Goal: Task Accomplishment & Management: Use online tool/utility

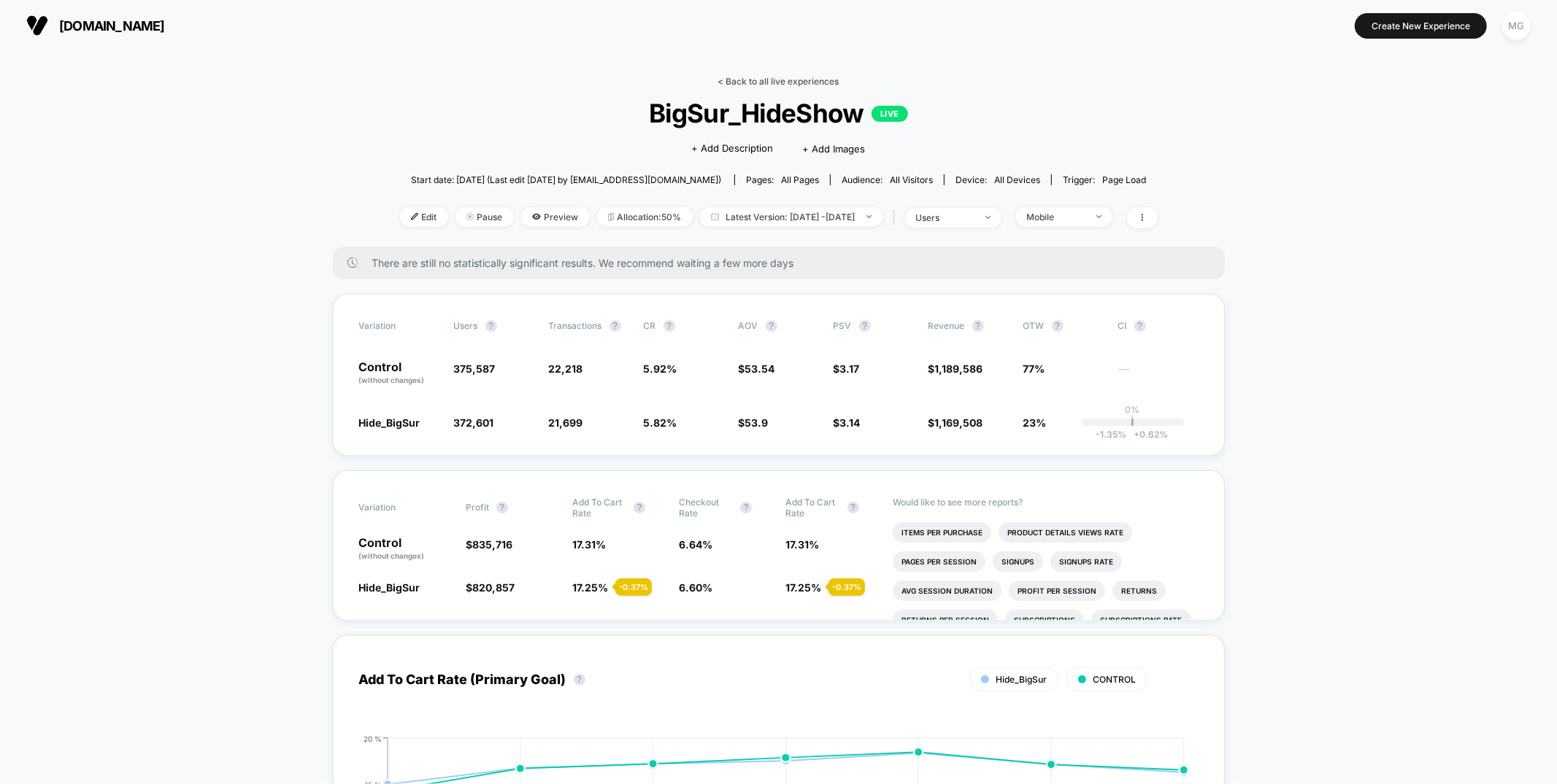
click at [774, 84] on link "< Back to all live experiences" at bounding box center [778, 81] width 121 height 11
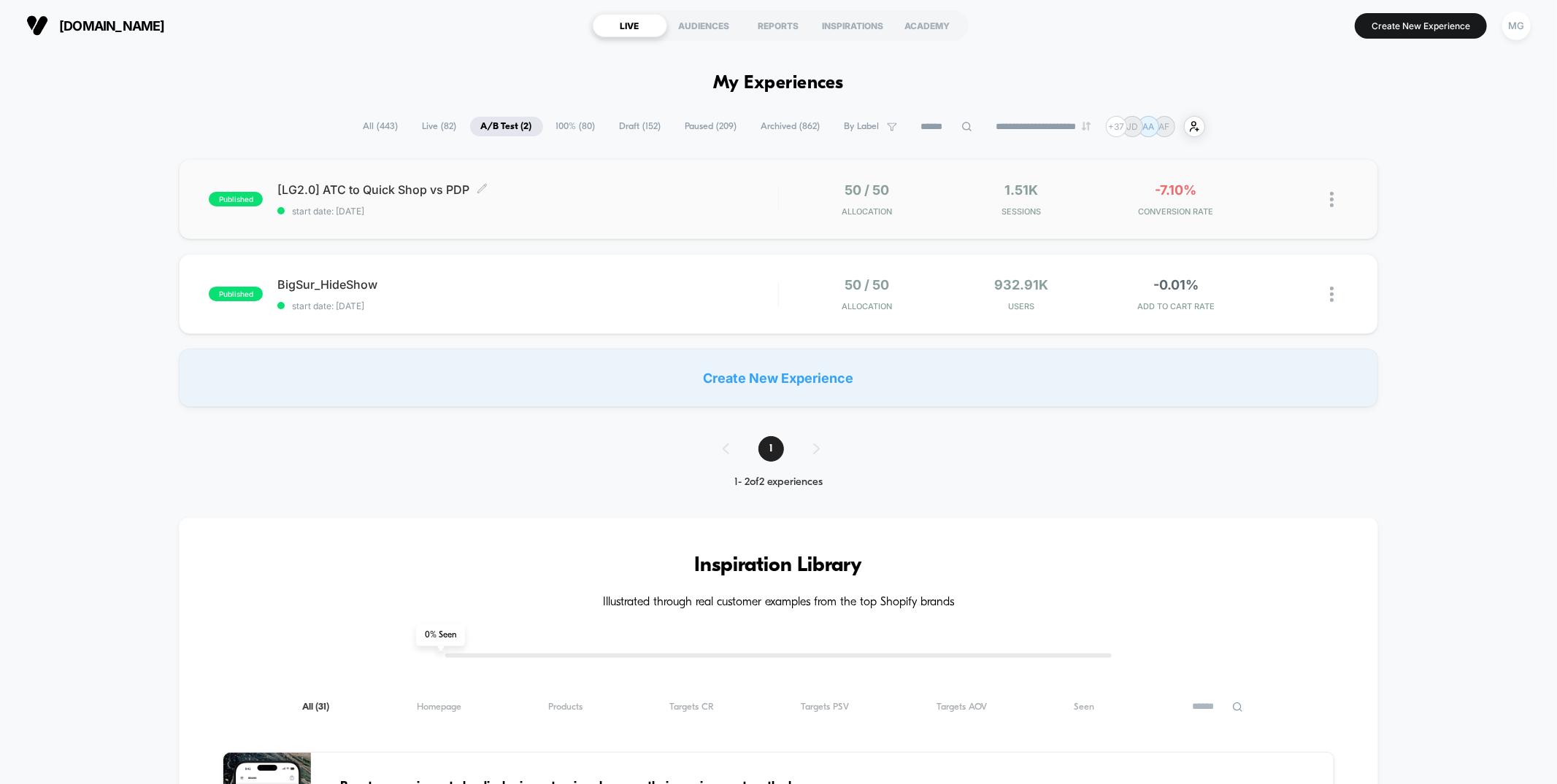
click at [572, 196] on div "[LG2.0] ATC to Quick Shop vs PDP Click to edit experience details Click to edit…" at bounding box center [527, 199] width 500 height 34
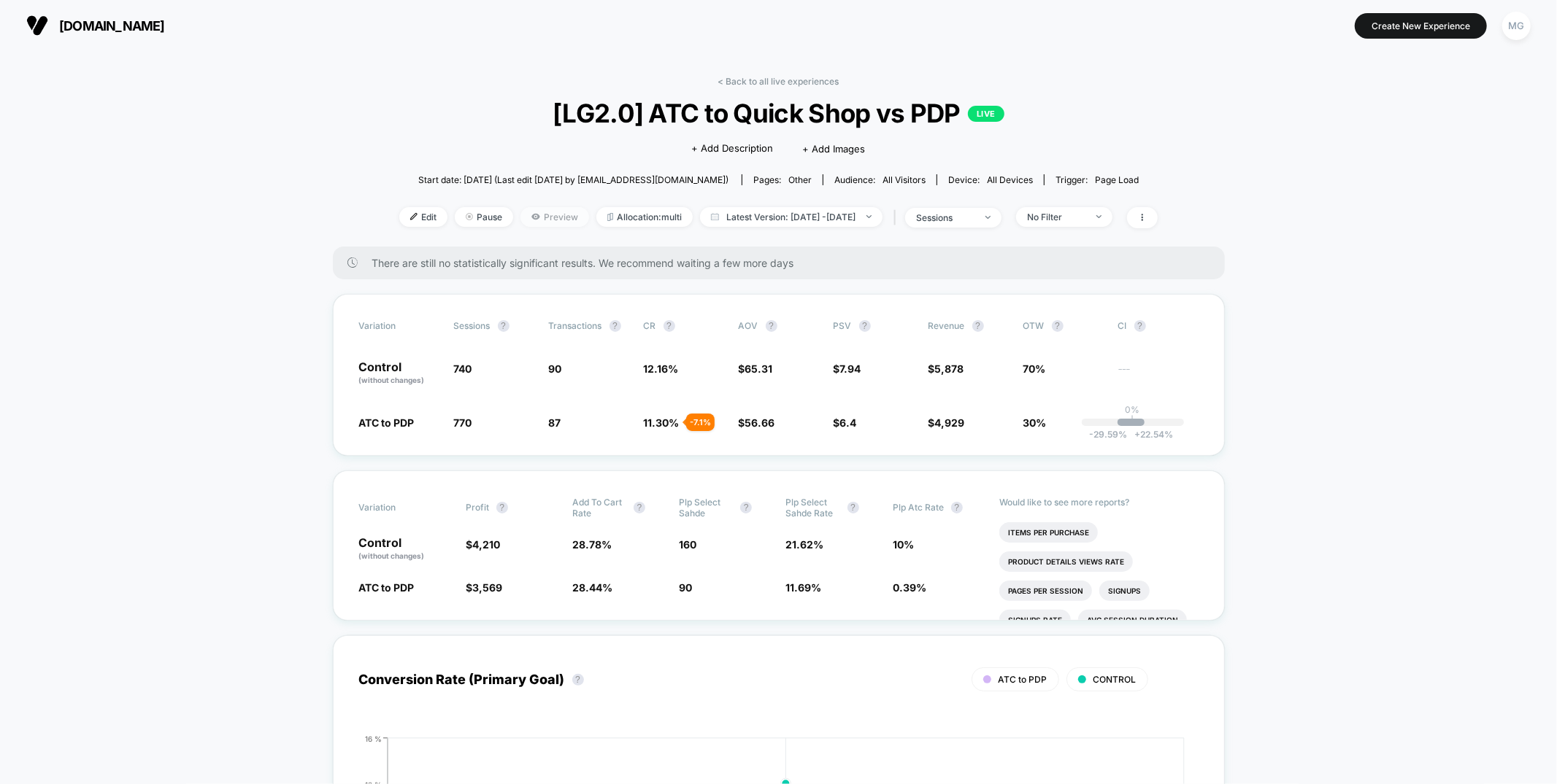
click at [543, 217] on span "Preview" at bounding box center [554, 218] width 69 height 20
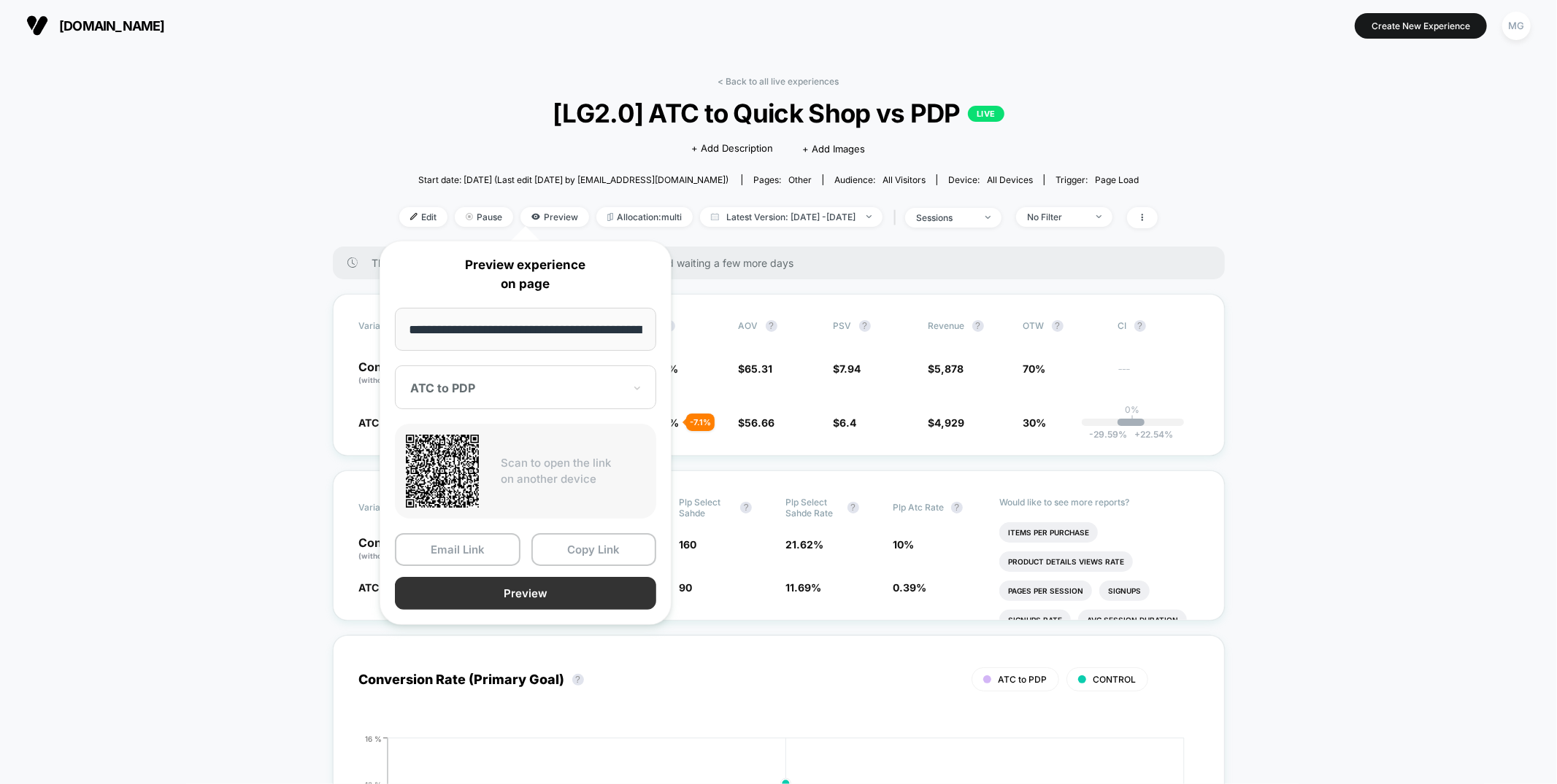
click at [600, 602] on button "Preview" at bounding box center [525, 594] width 261 height 33
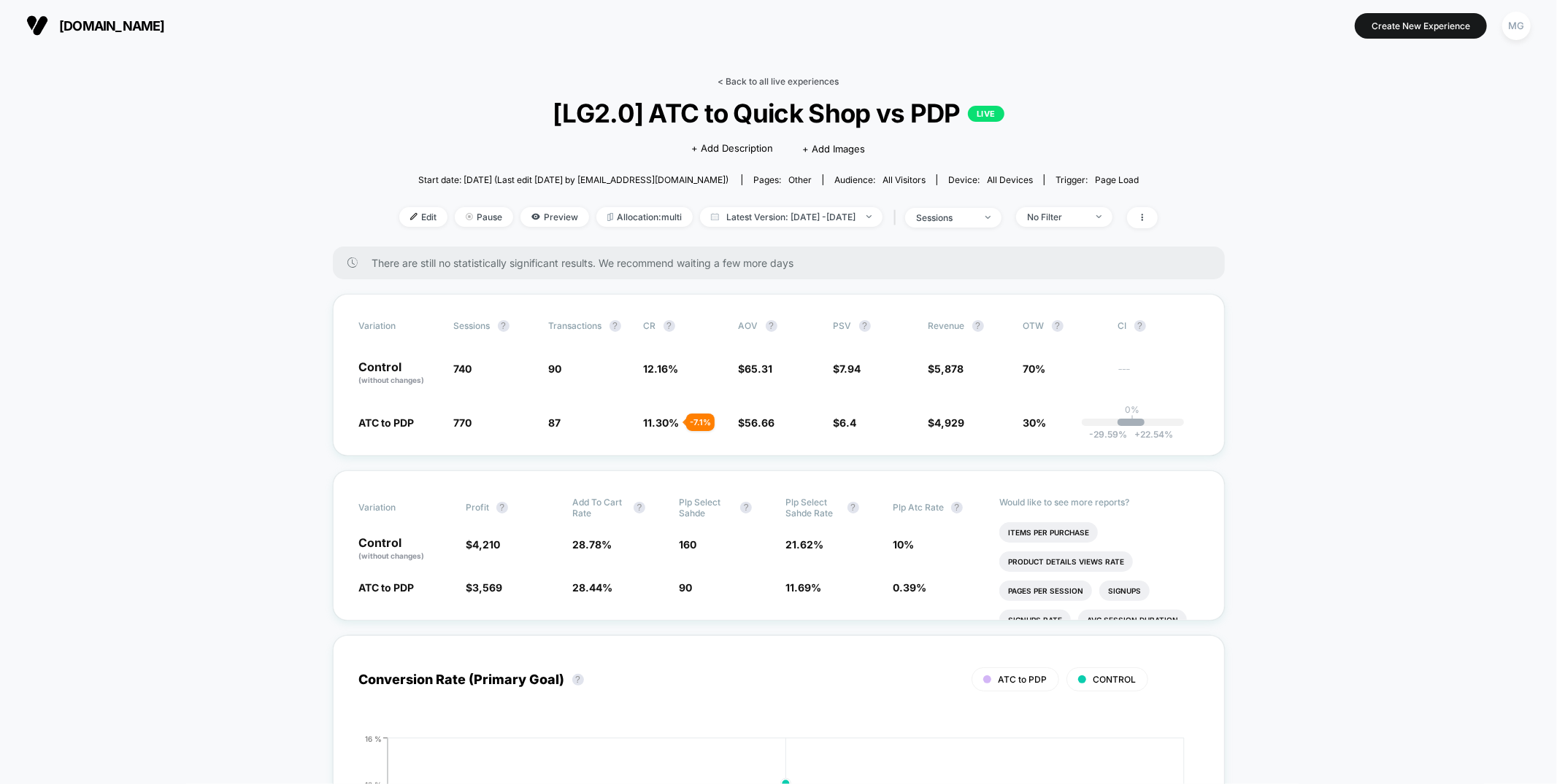
click at [731, 83] on link "< Back to all live experiences" at bounding box center [778, 81] width 121 height 11
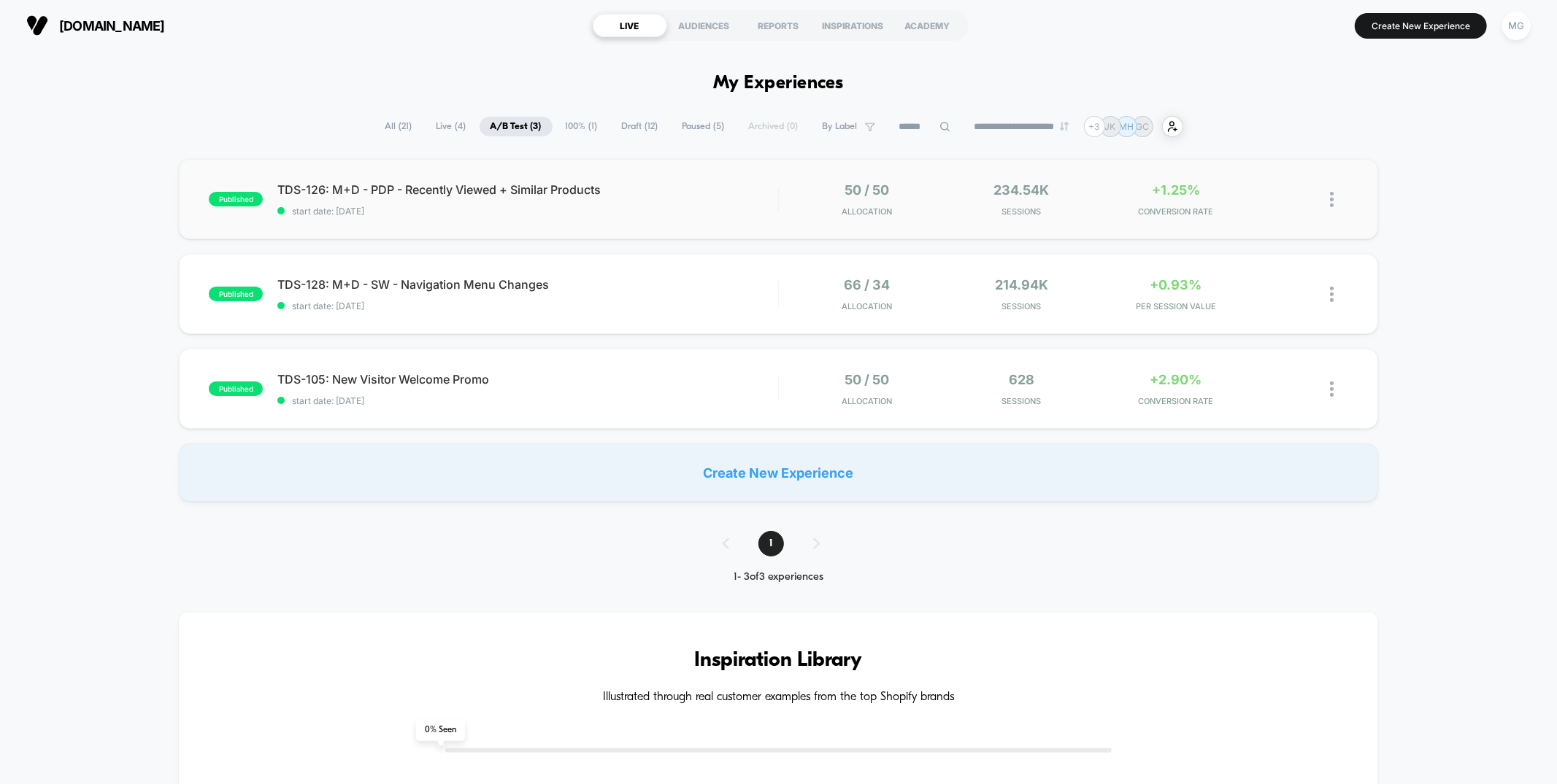
click at [692, 216] on div "published TDS-126: M+D - PDP - Recently Viewed + Similar Products start date: […" at bounding box center [778, 198] width 1199 height 80
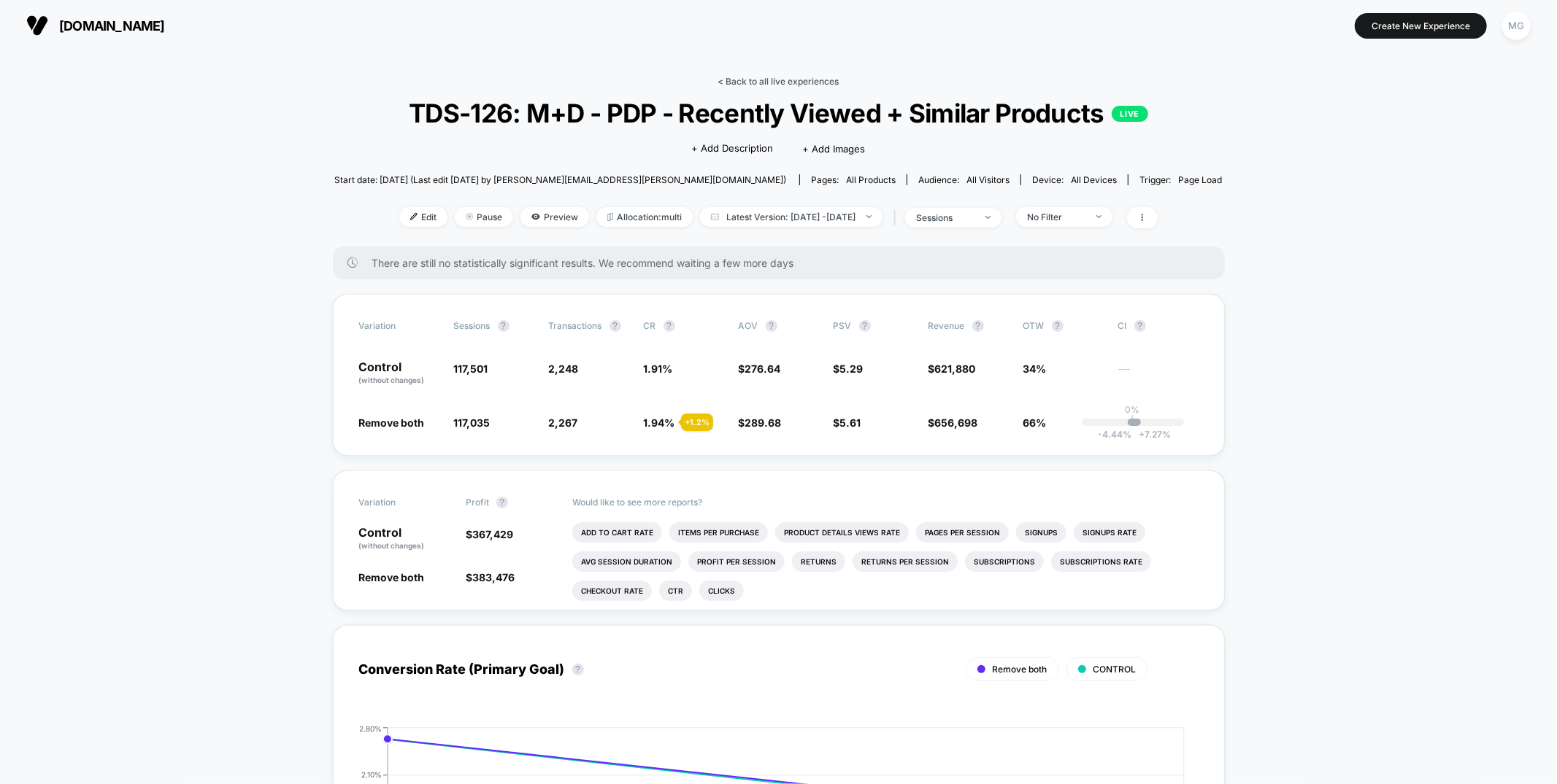
click at [760, 76] on link "< Back to all live experiences" at bounding box center [778, 81] width 121 height 11
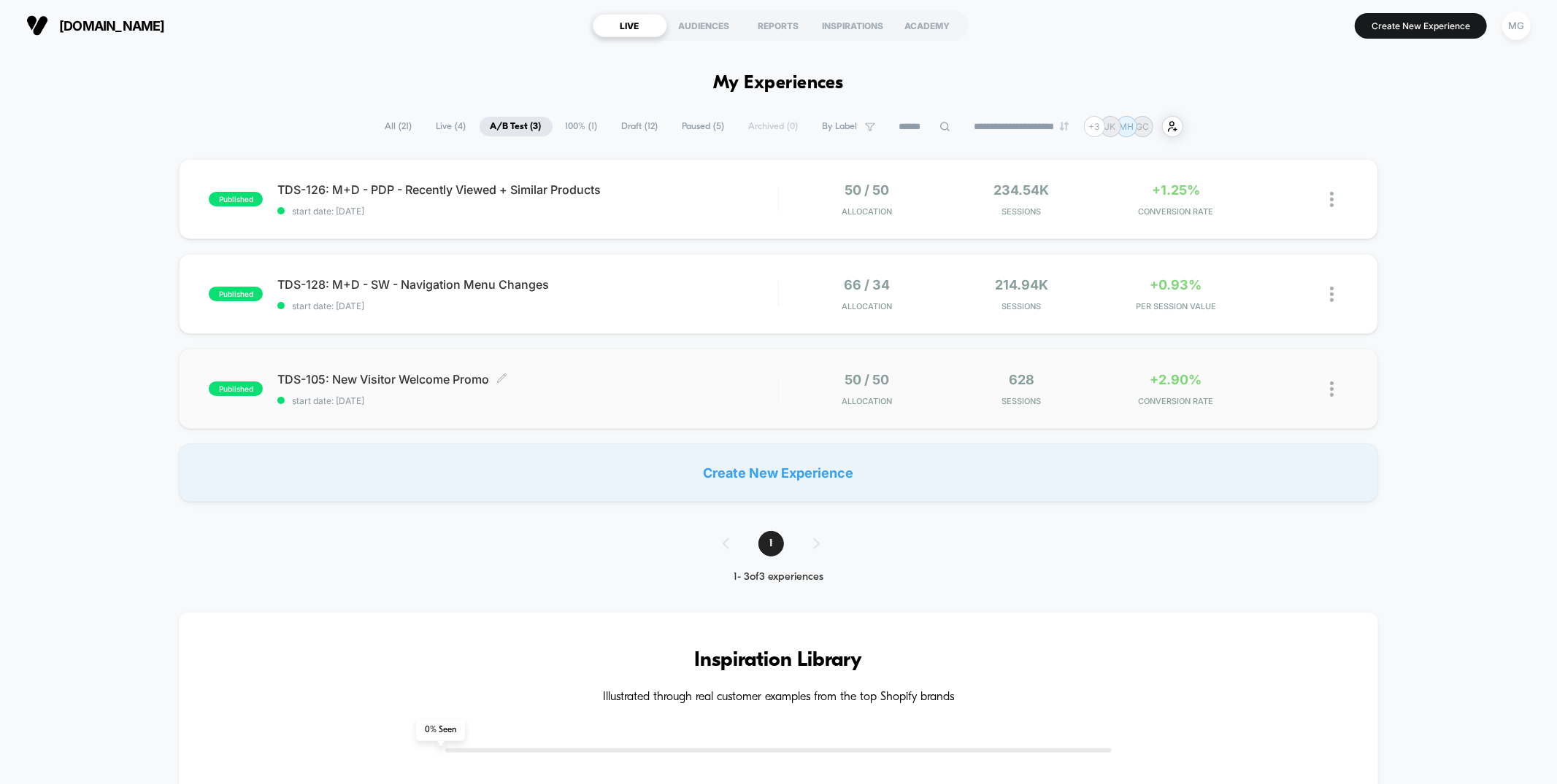
click at [654, 388] on div "TDS-105: New Visitor Welcome Promo Click to edit experience details Click to ed…" at bounding box center [527, 389] width 500 height 34
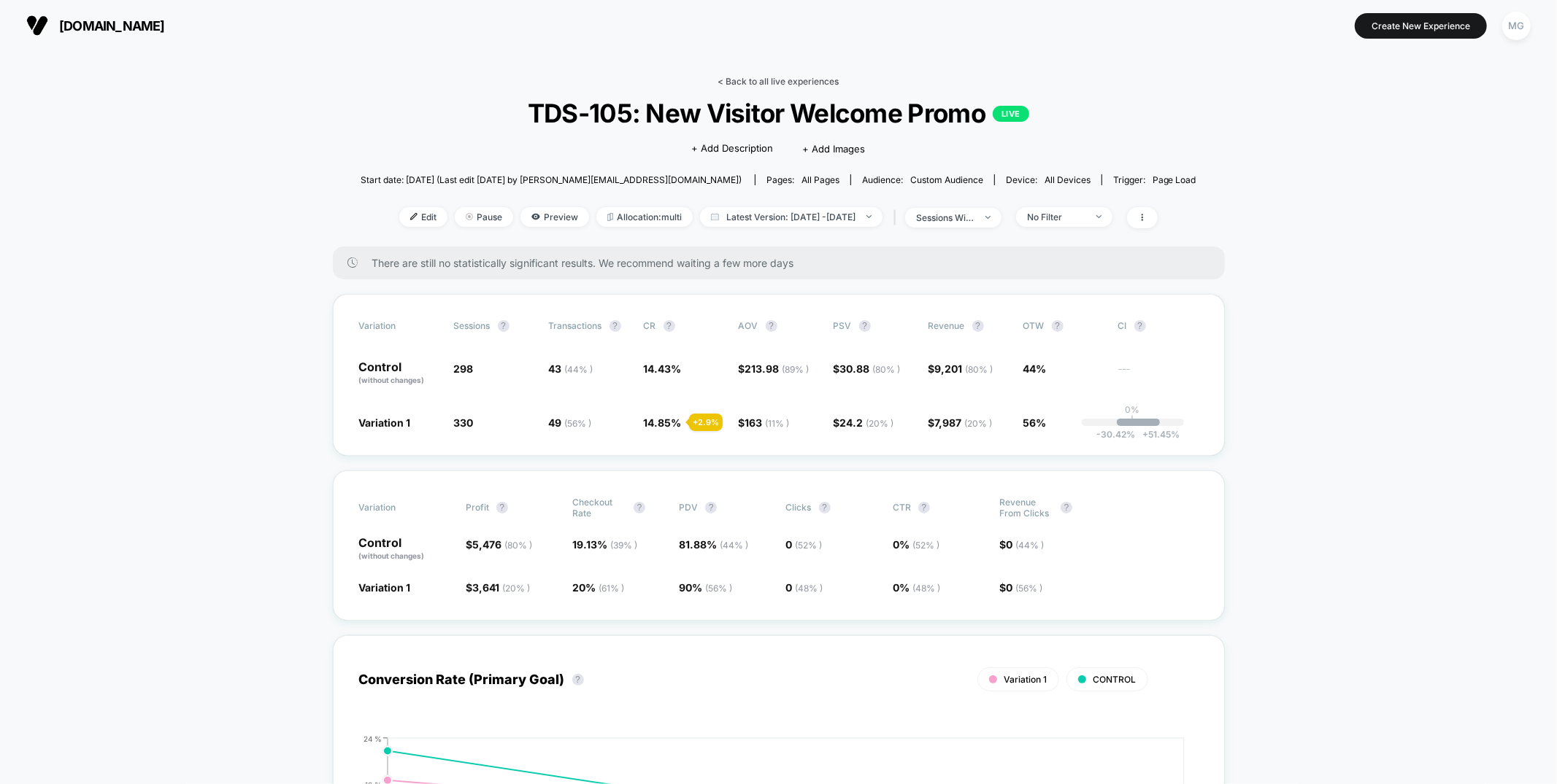
click at [779, 79] on link "< Back to all live experiences" at bounding box center [778, 81] width 121 height 11
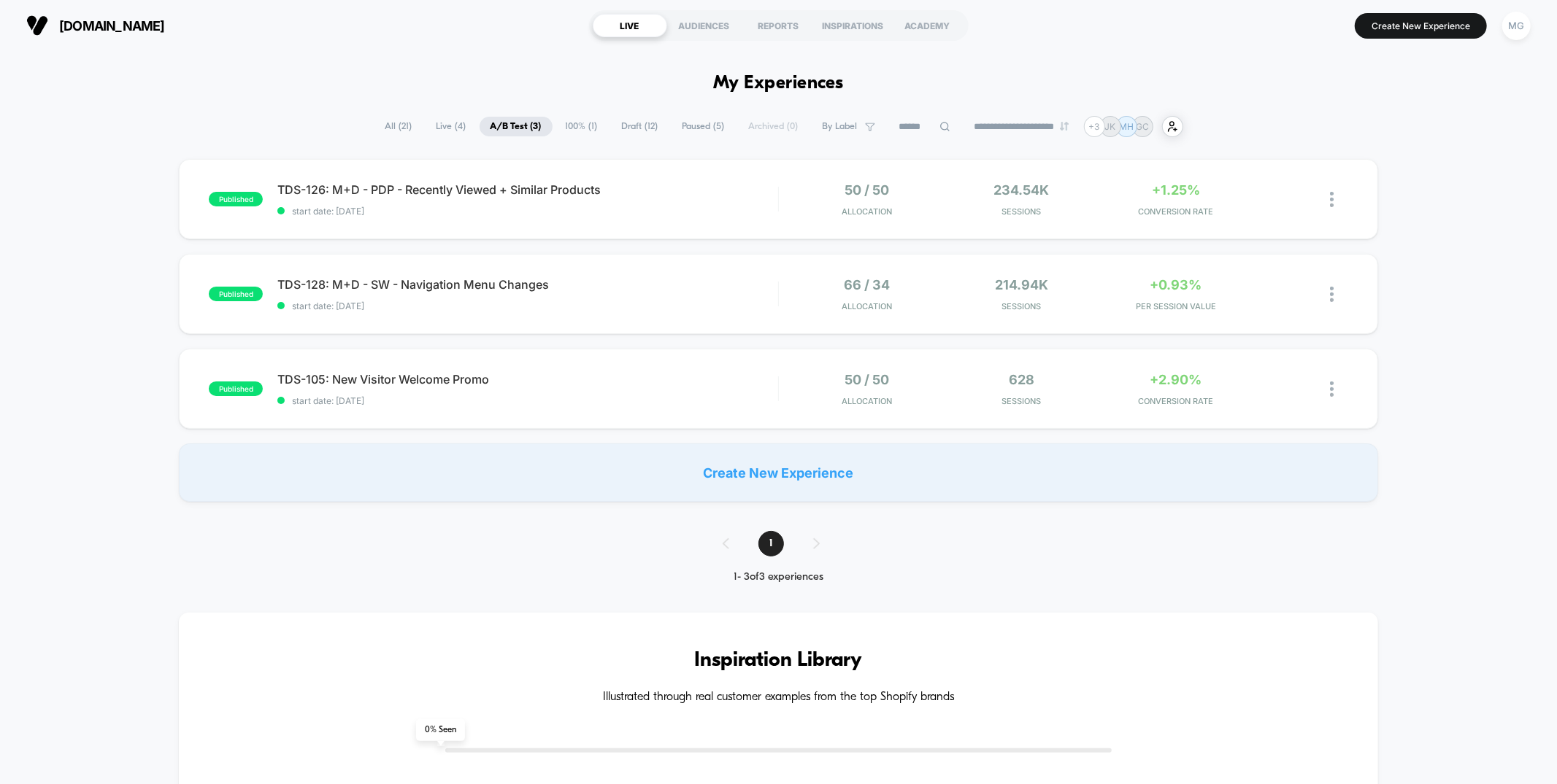
click at [631, 129] on span "Draft ( 12 )" at bounding box center [640, 127] width 59 height 20
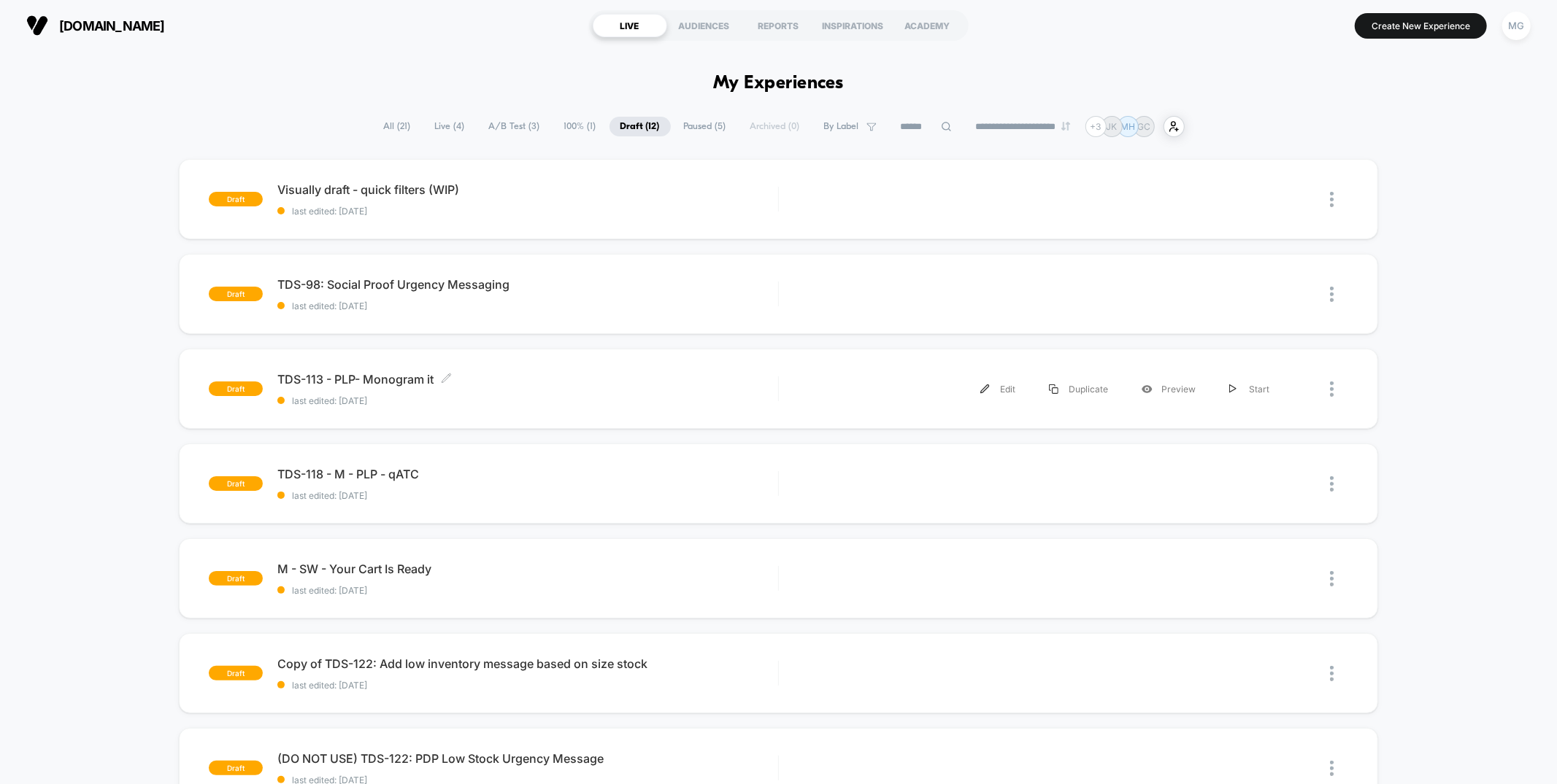
click at [567, 381] on span "TDS-113 - PLP- Monogram it Click to edit experience details" at bounding box center [527, 380] width 500 height 15
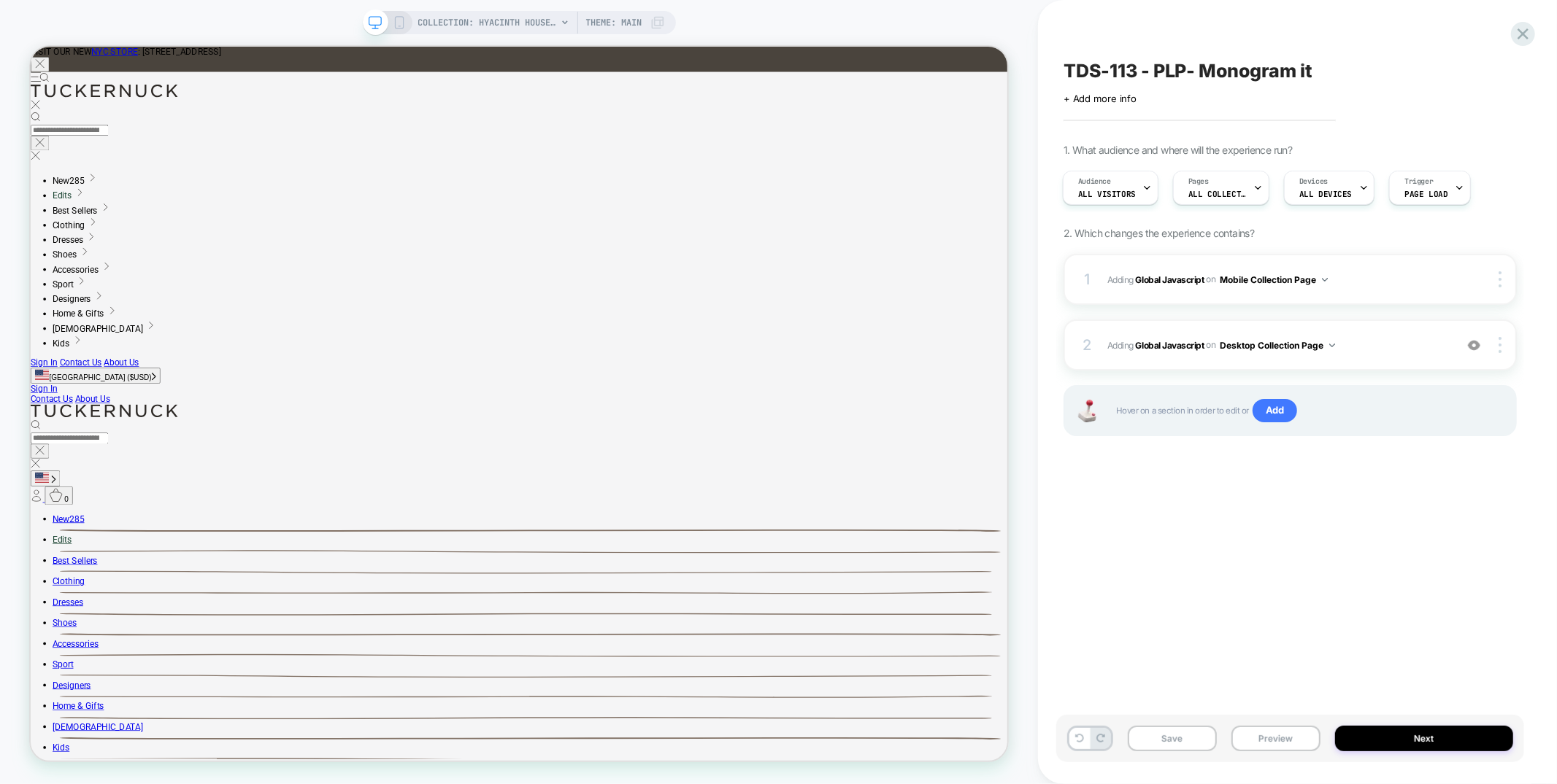
click at [1527, 39] on icon at bounding box center [1523, 34] width 20 height 20
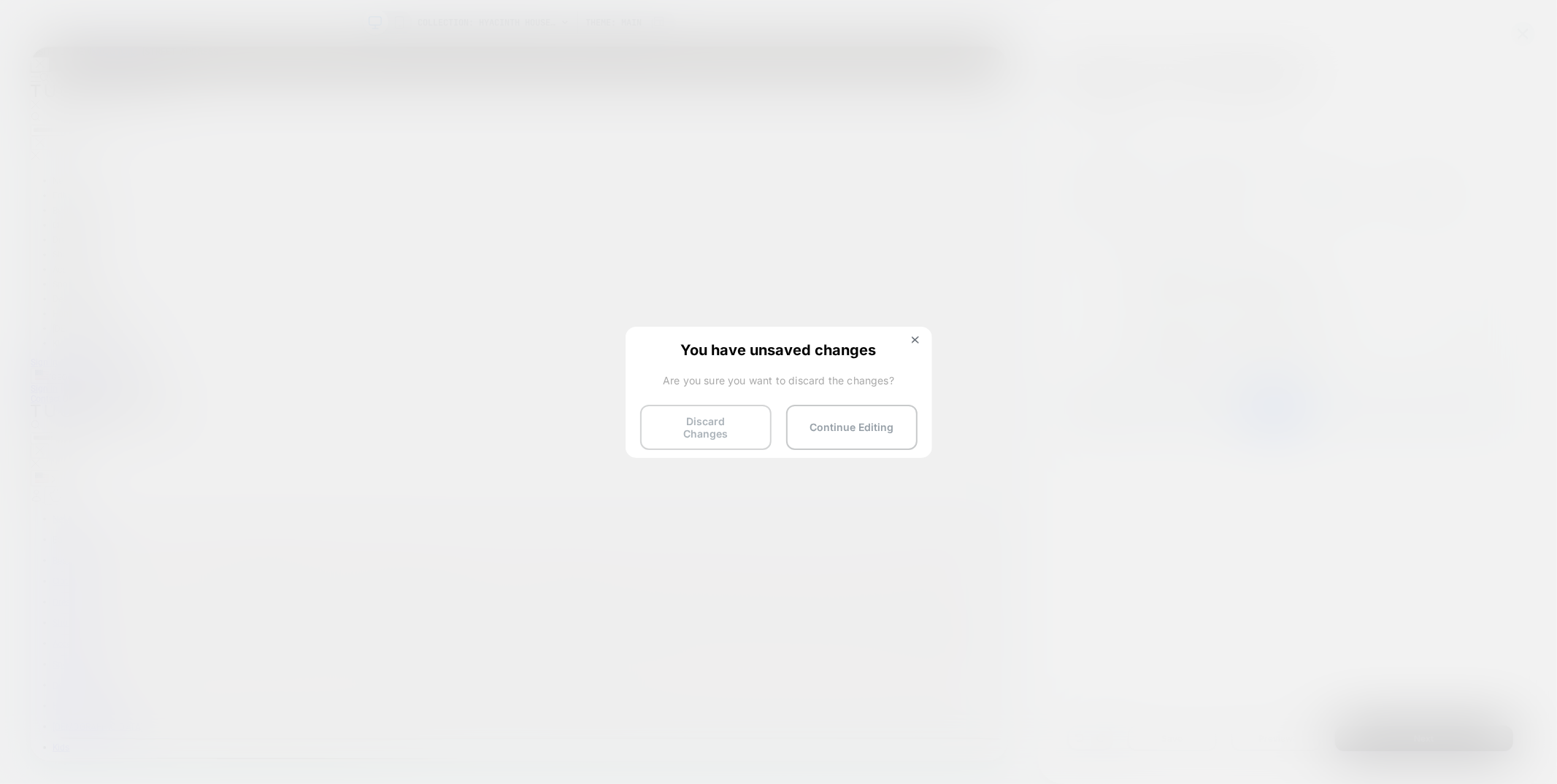
click at [709, 425] on button "Discard Changes" at bounding box center [706, 428] width 132 height 45
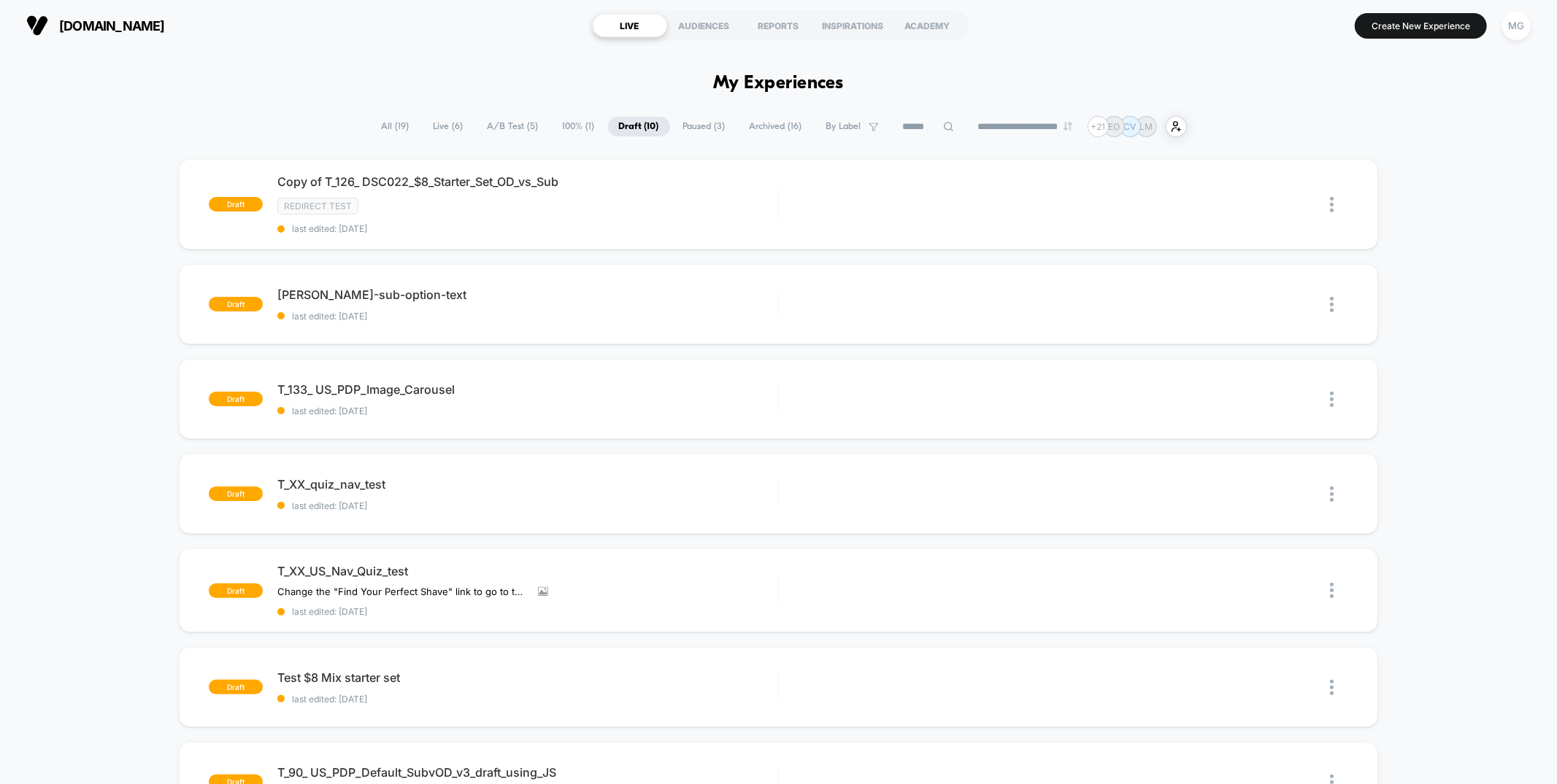
click at [484, 121] on span "A/B Test ( 5 )" at bounding box center [513, 127] width 73 height 20
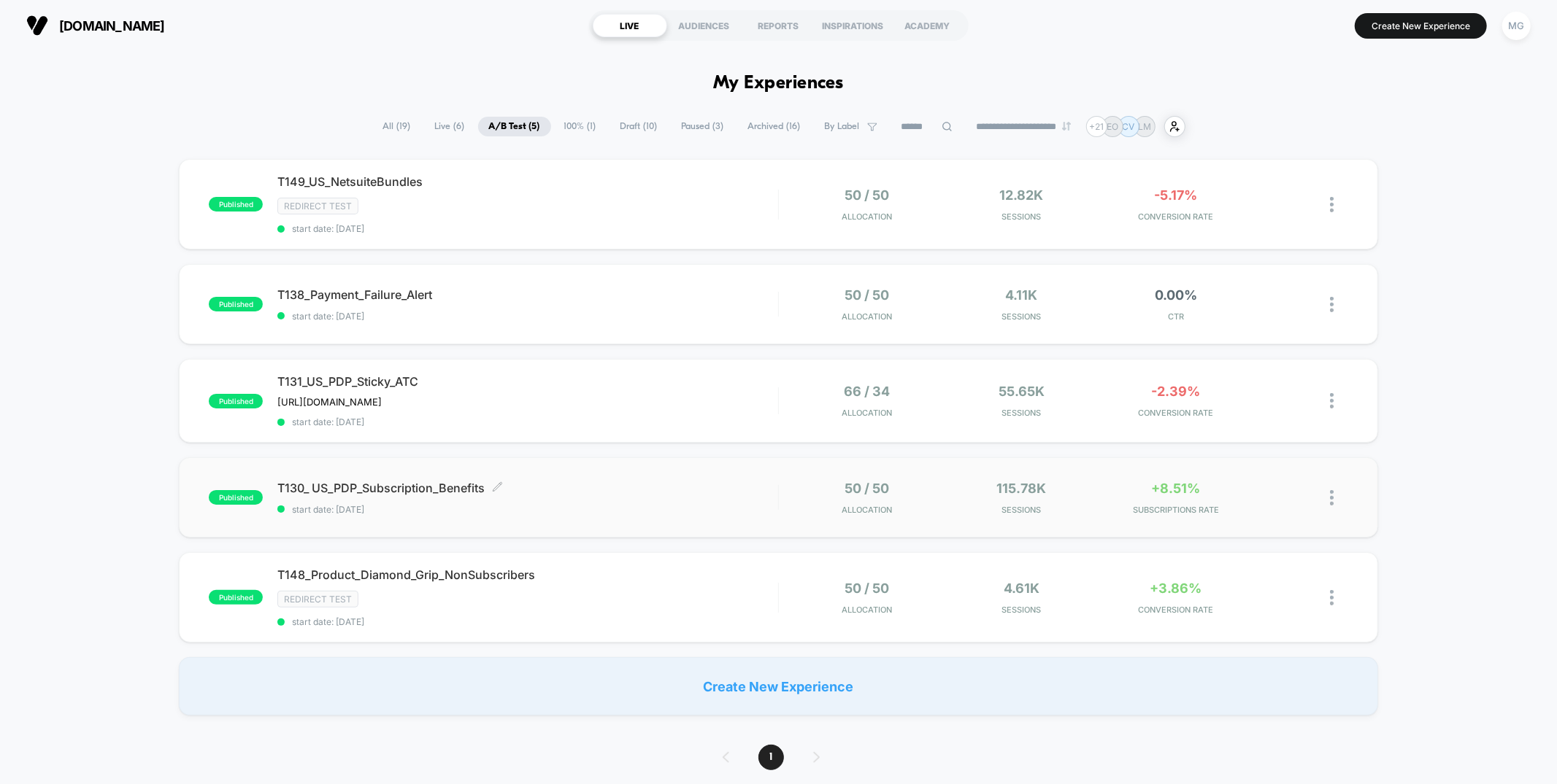
click at [654, 487] on span "T130_ US_PDP_Subscription_Benefits Click to edit experience details" at bounding box center [527, 488] width 500 height 15
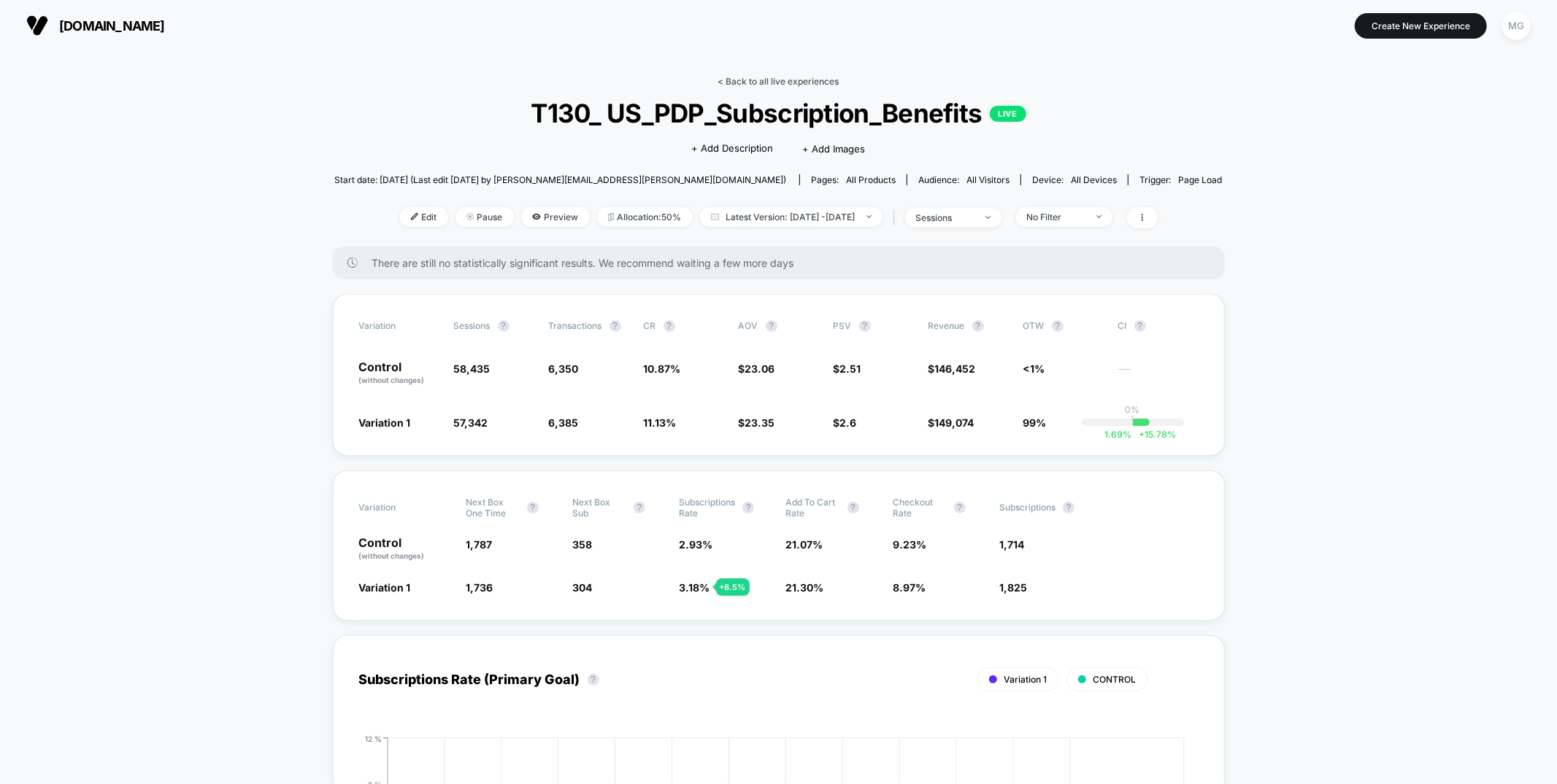
click at [834, 77] on link "< Back to all live experiences" at bounding box center [778, 81] width 121 height 11
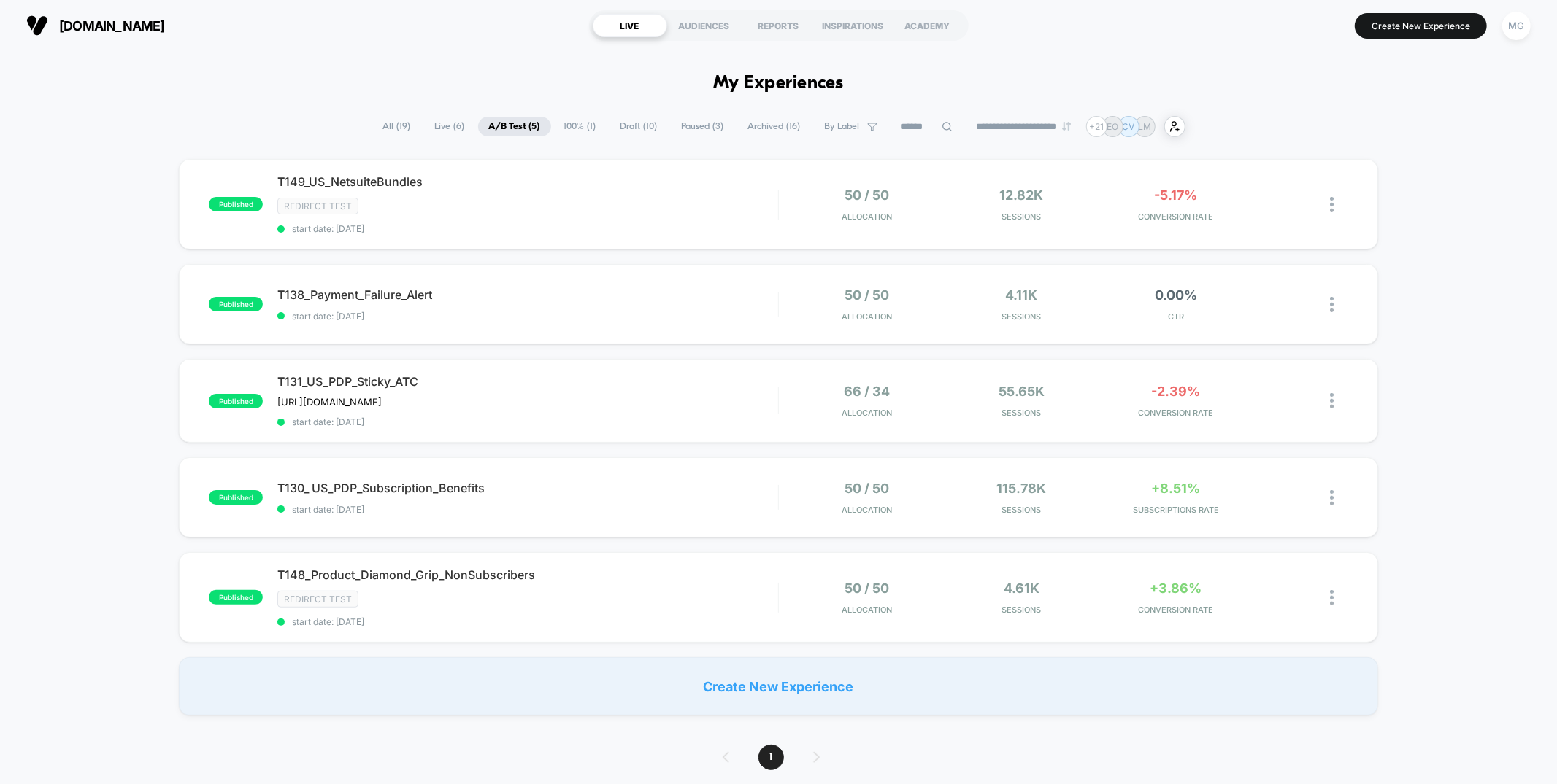
click at [568, 125] on span "100% ( 1 )" at bounding box center [580, 127] width 54 height 20
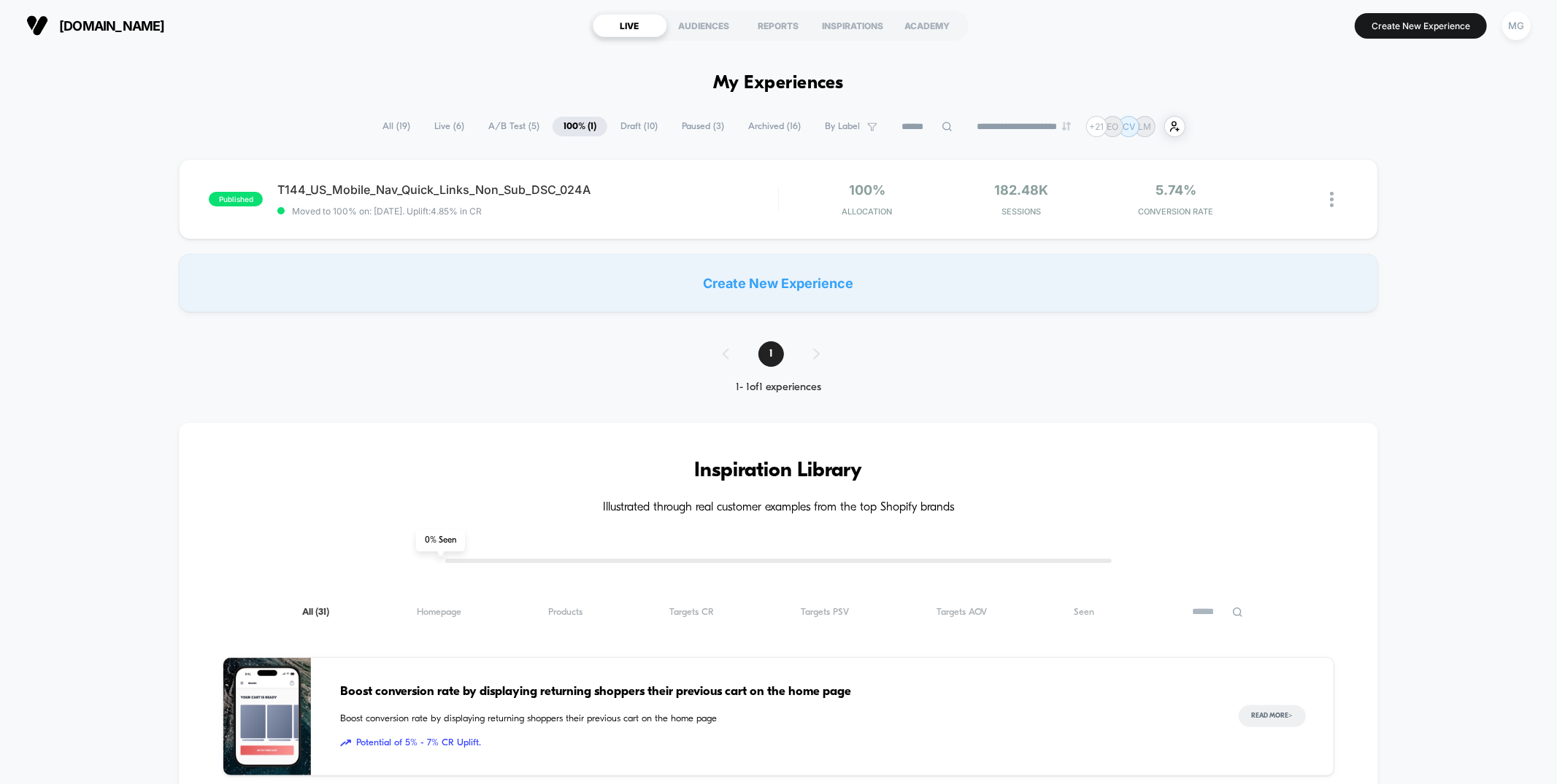
click at [638, 126] on span "Draft ( 10 )" at bounding box center [639, 127] width 59 height 20
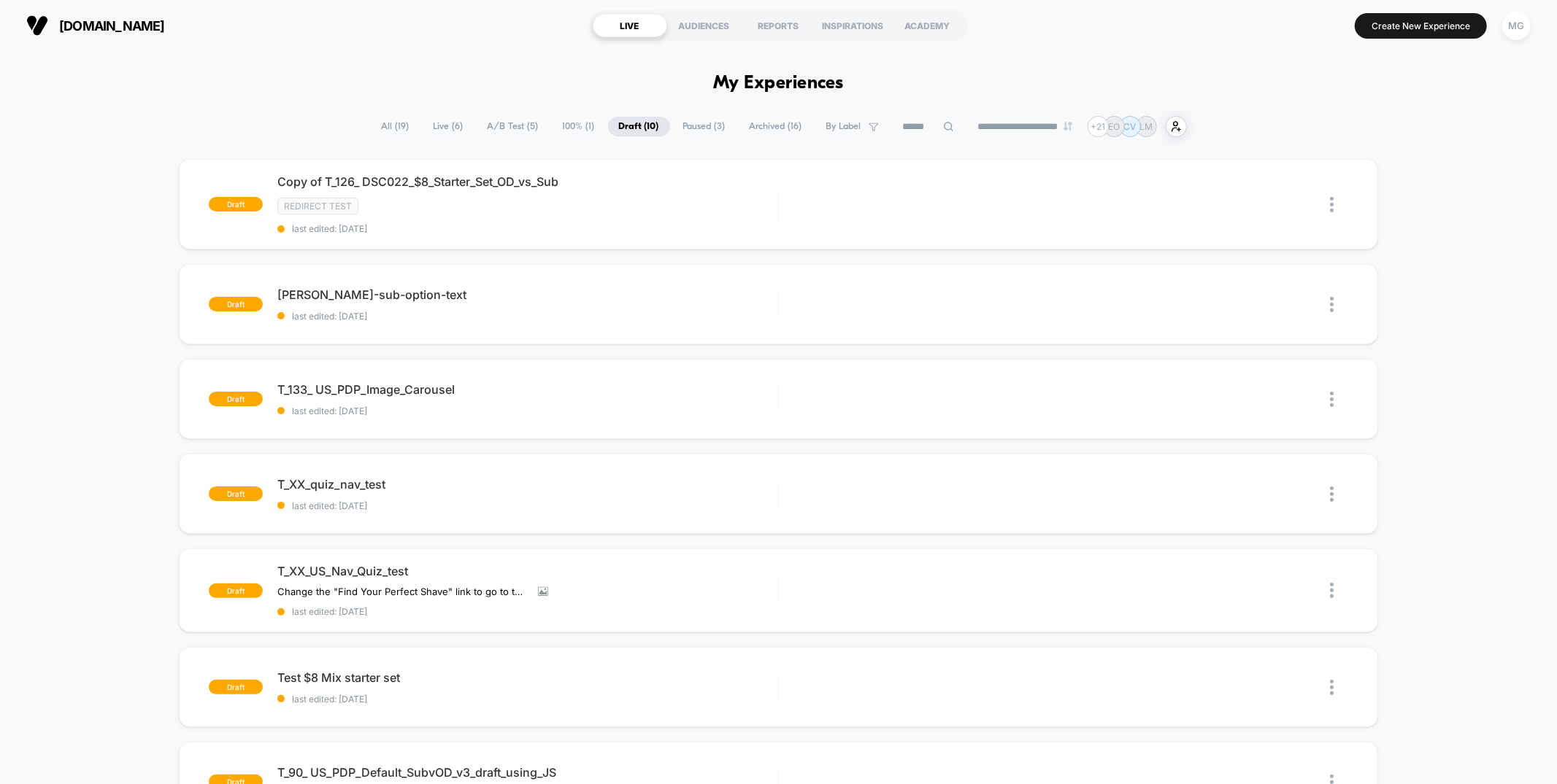
click at [706, 123] on span "Paused ( 3 )" at bounding box center [705, 127] width 65 height 20
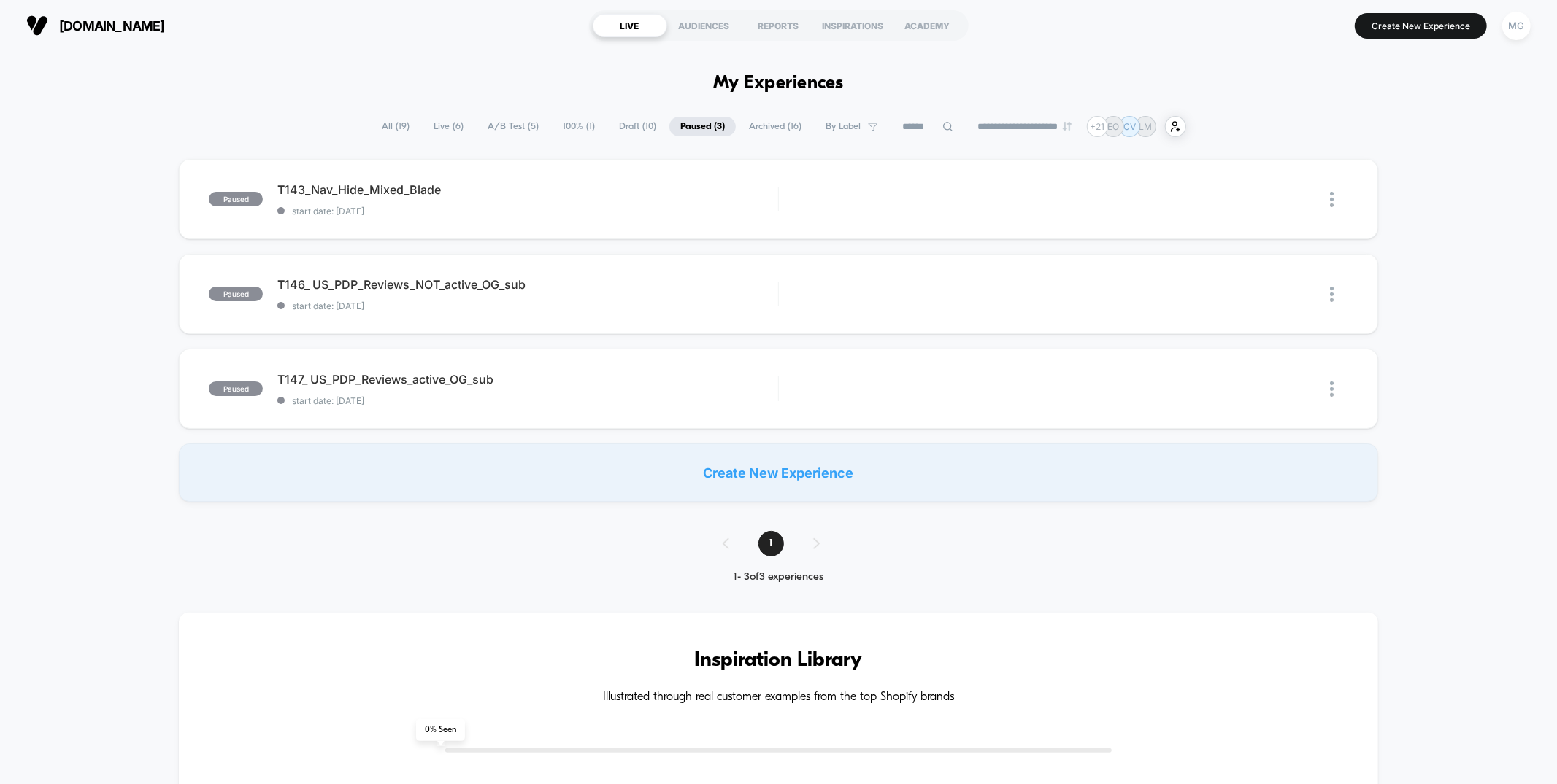
click at [523, 133] on span "A/B Test ( 5 )" at bounding box center [513, 127] width 73 height 20
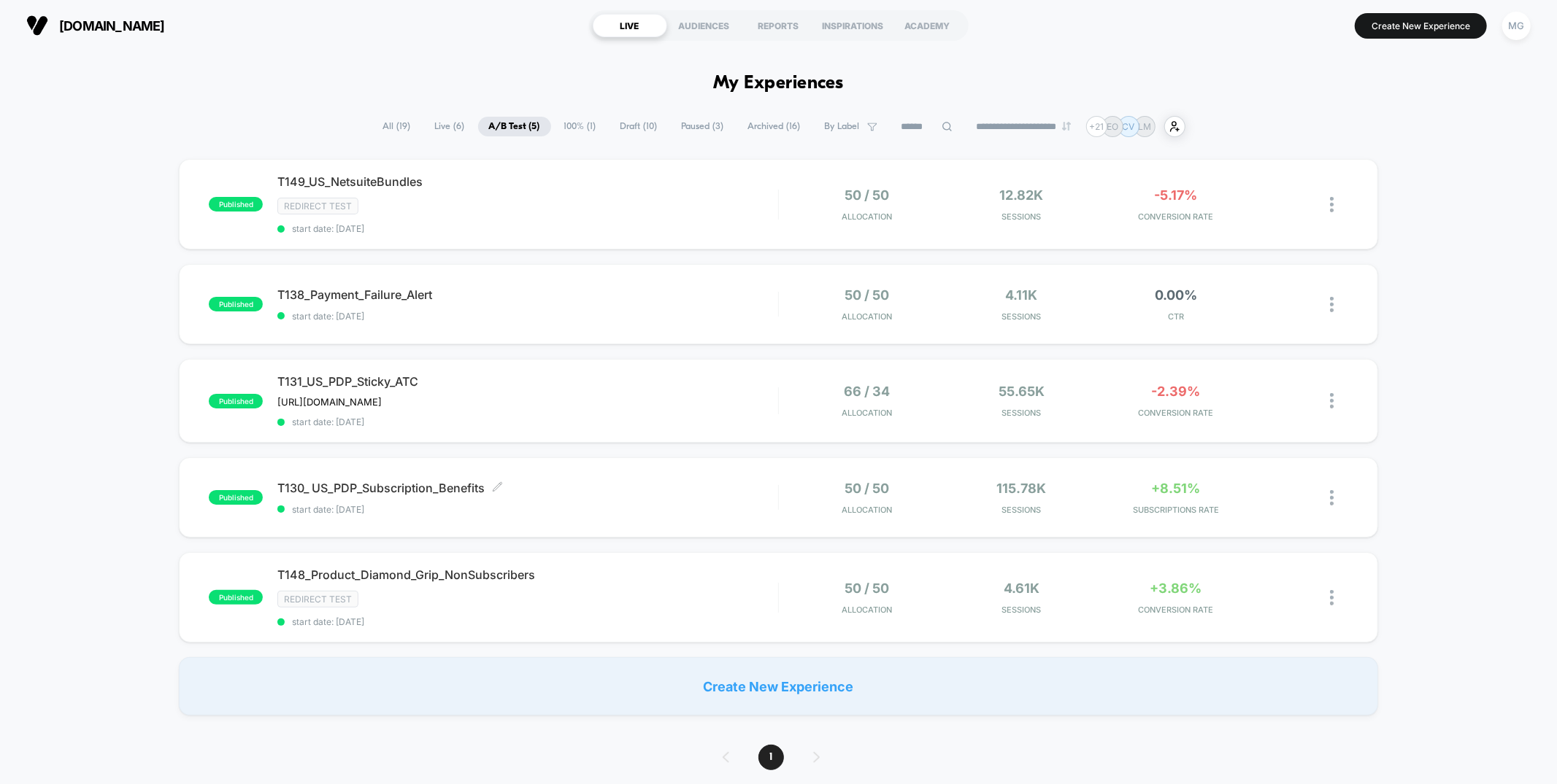
click at [648, 505] on span "start date: 8/12/2025" at bounding box center [527, 509] width 500 height 11
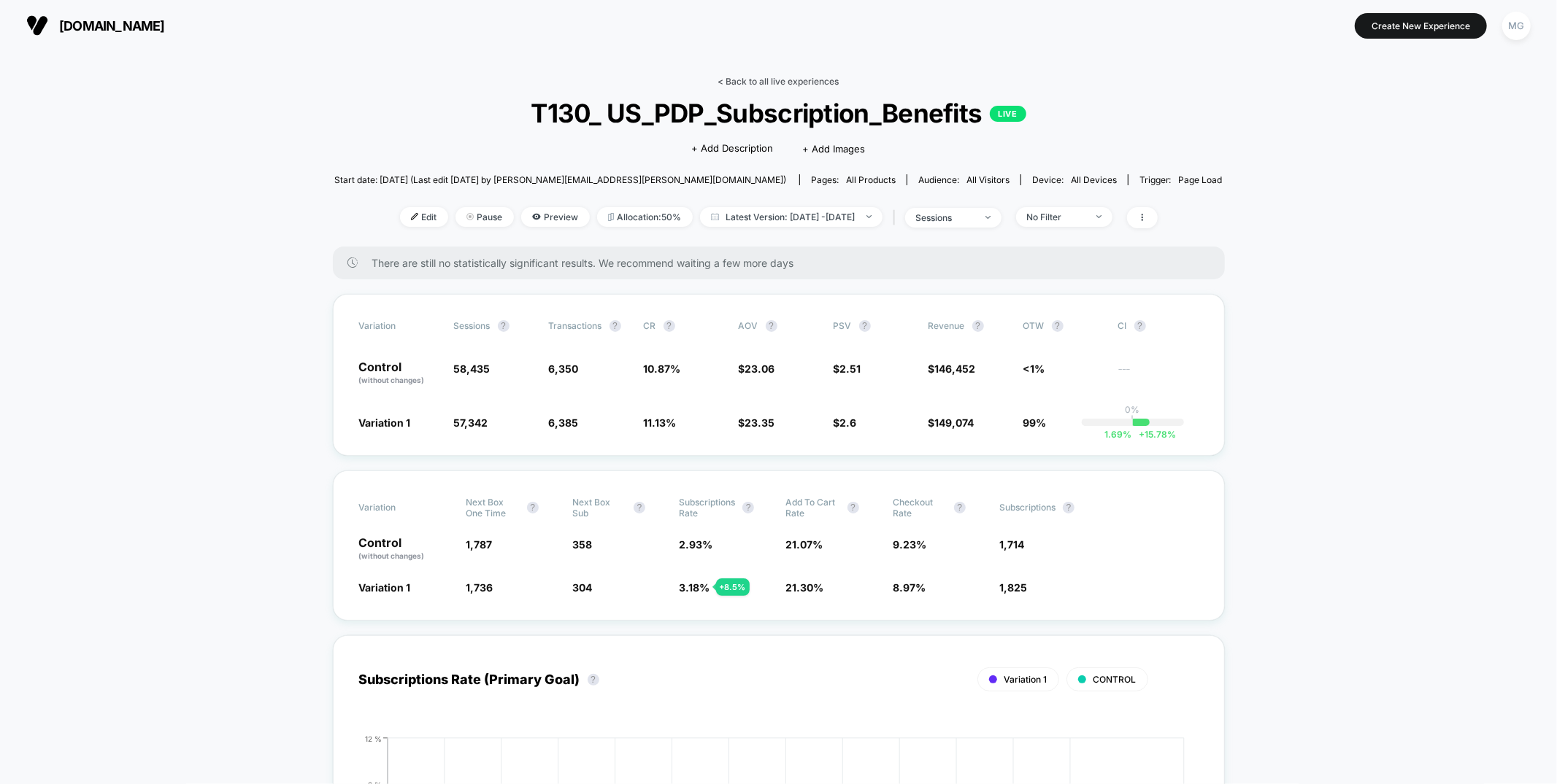
click at [822, 84] on link "< Back to all live experiences" at bounding box center [778, 81] width 121 height 11
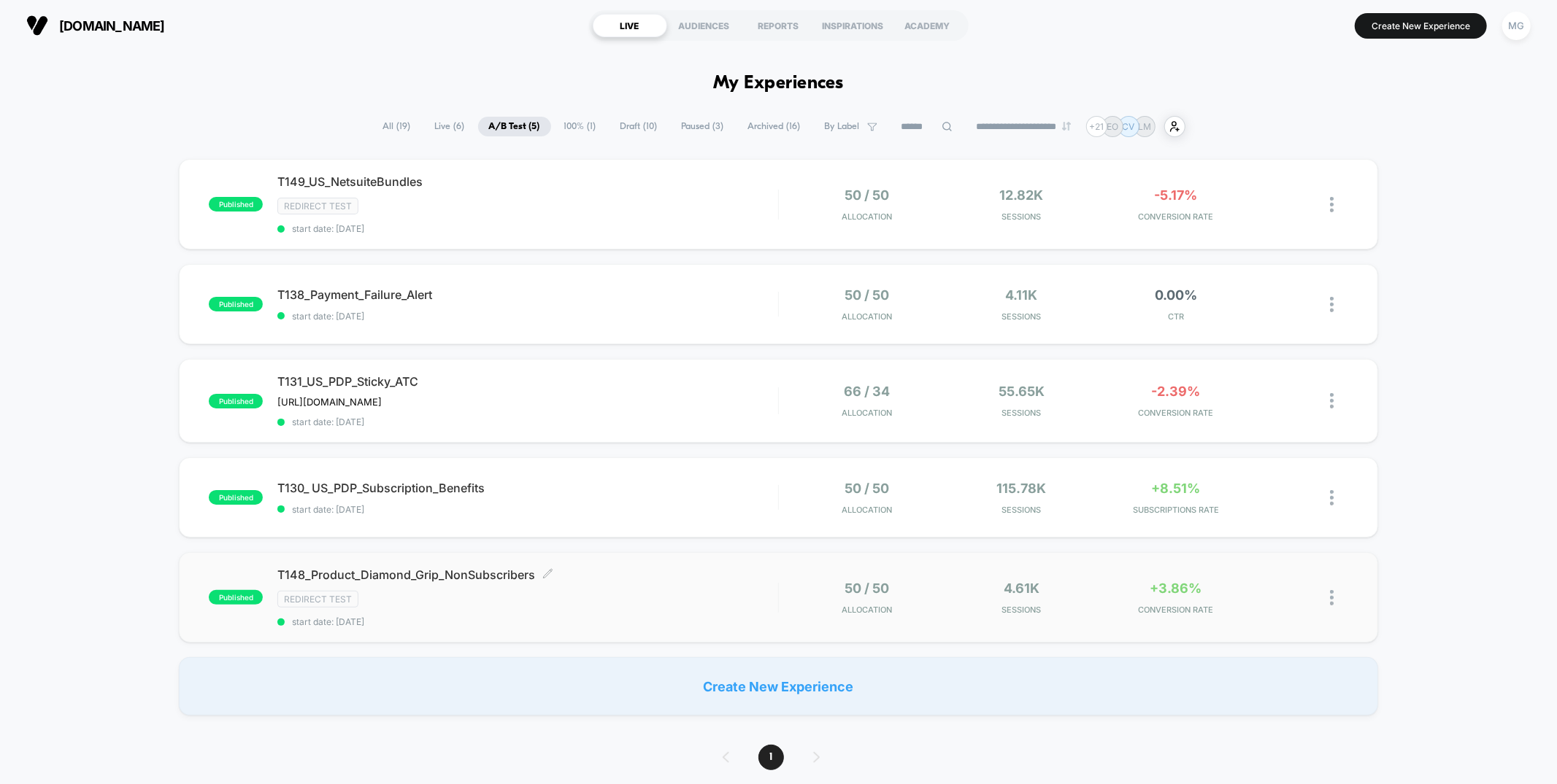
click at [624, 617] on span "start date: 8/12/2025" at bounding box center [527, 622] width 500 height 11
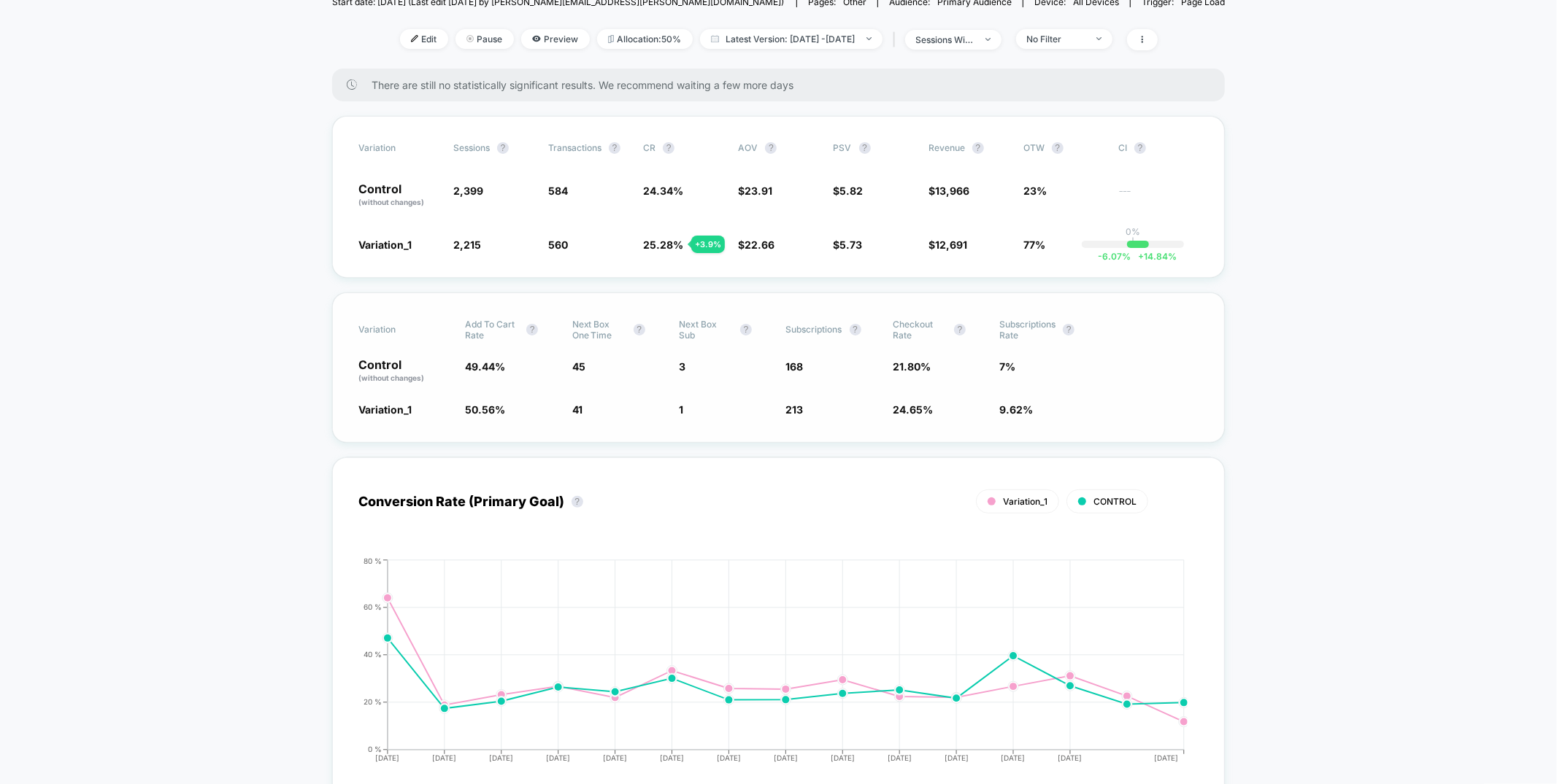
scroll to position [212, 0]
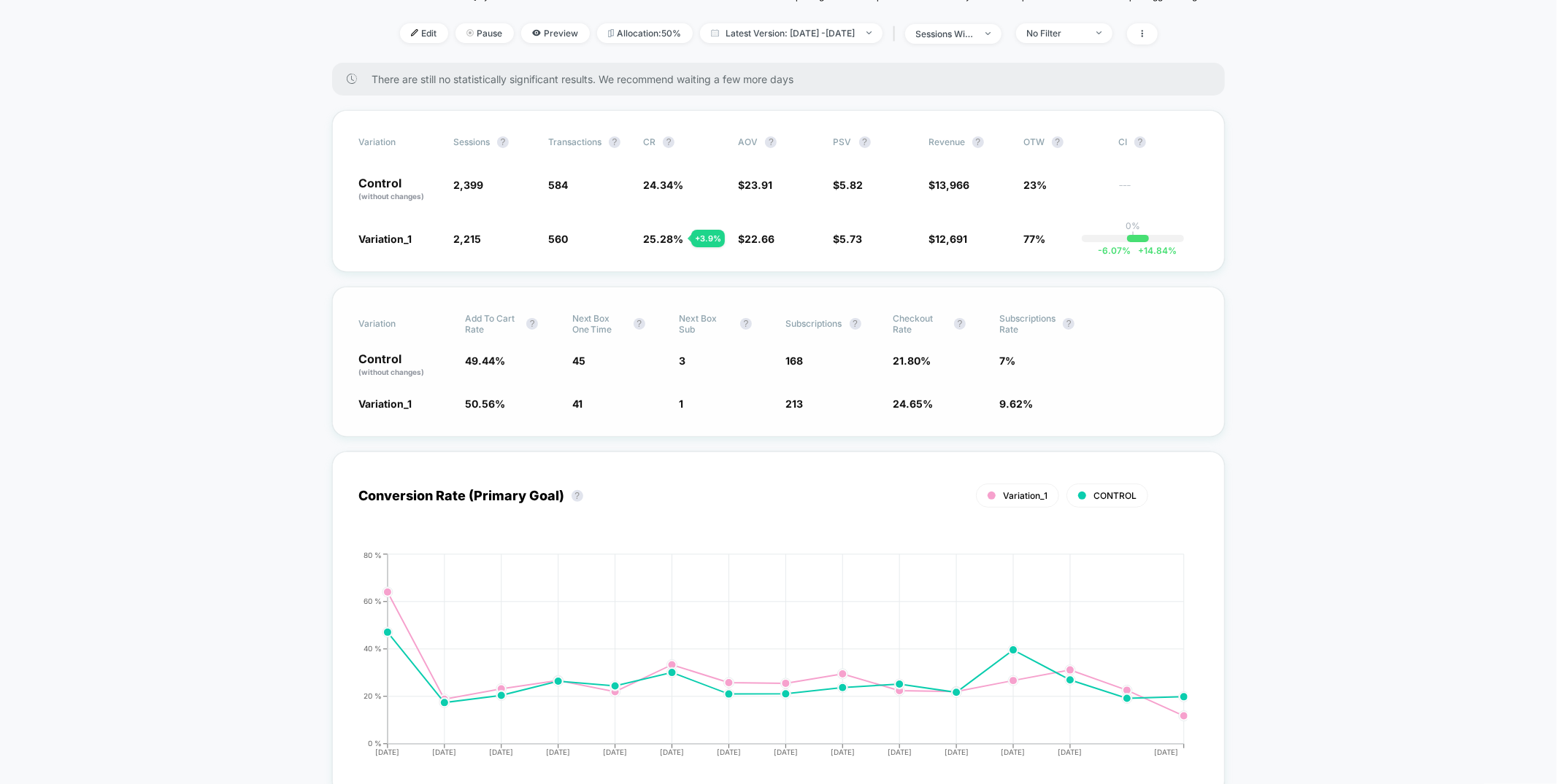
click at [817, 392] on div "Variation Add To Cart Rate ? Next Box One Time ? Next Box Sub ? Subscriptions ?…" at bounding box center [778, 362] width 893 height 151
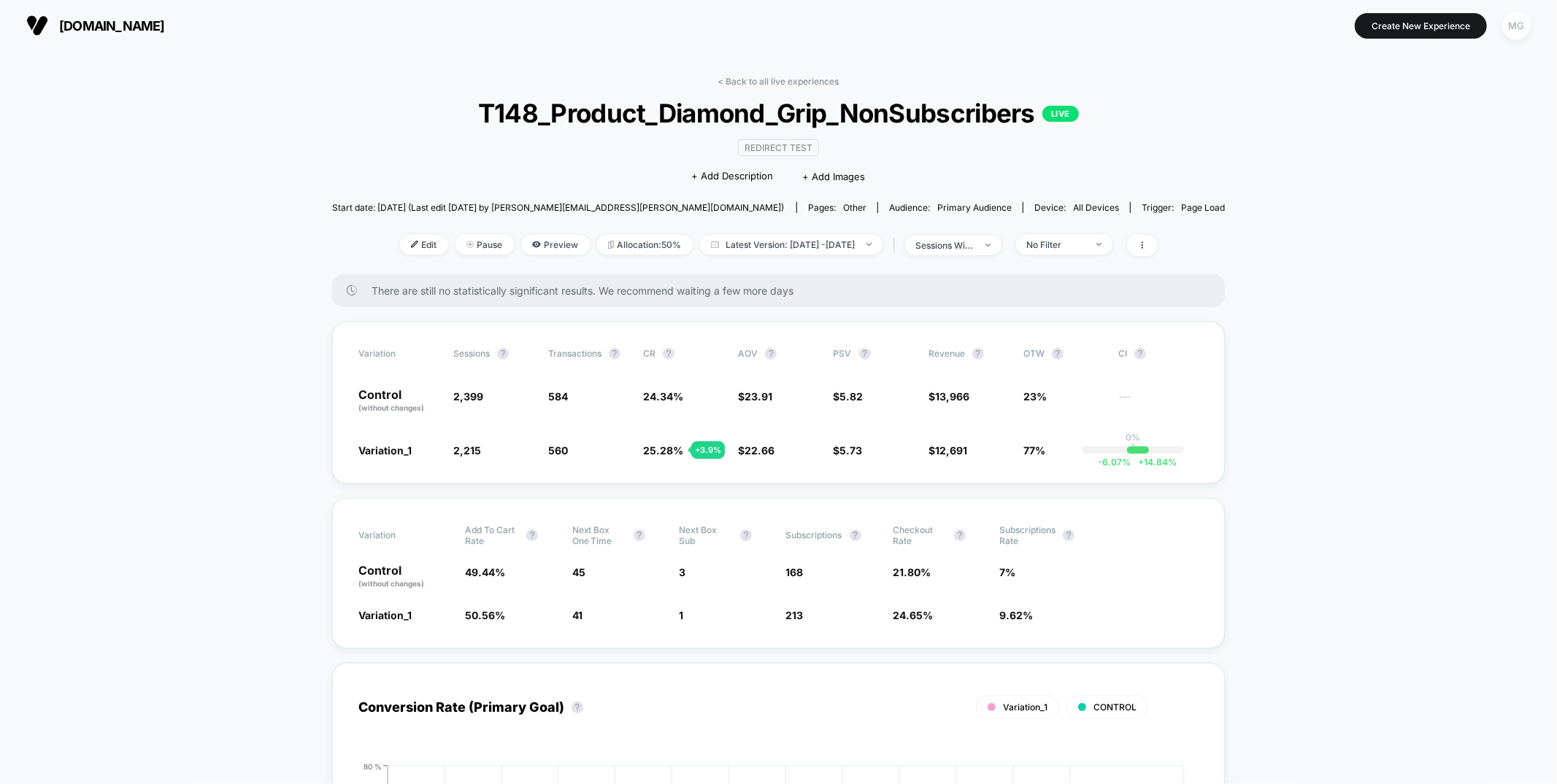
click at [1512, 25] on div "MG" at bounding box center [1516, 26] width 28 height 28
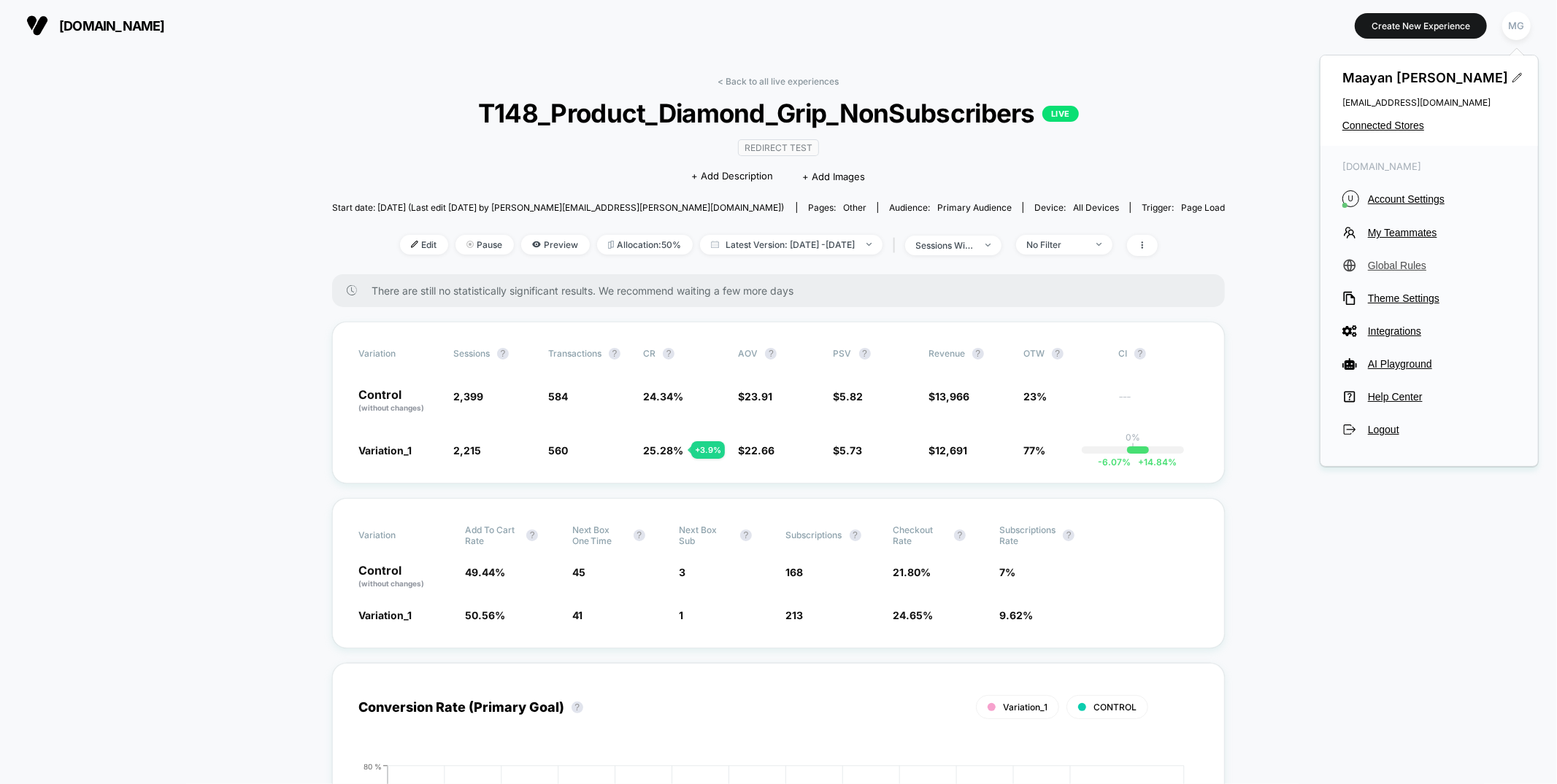
click at [1384, 270] on span "Global Rules" at bounding box center [1441, 265] width 148 height 12
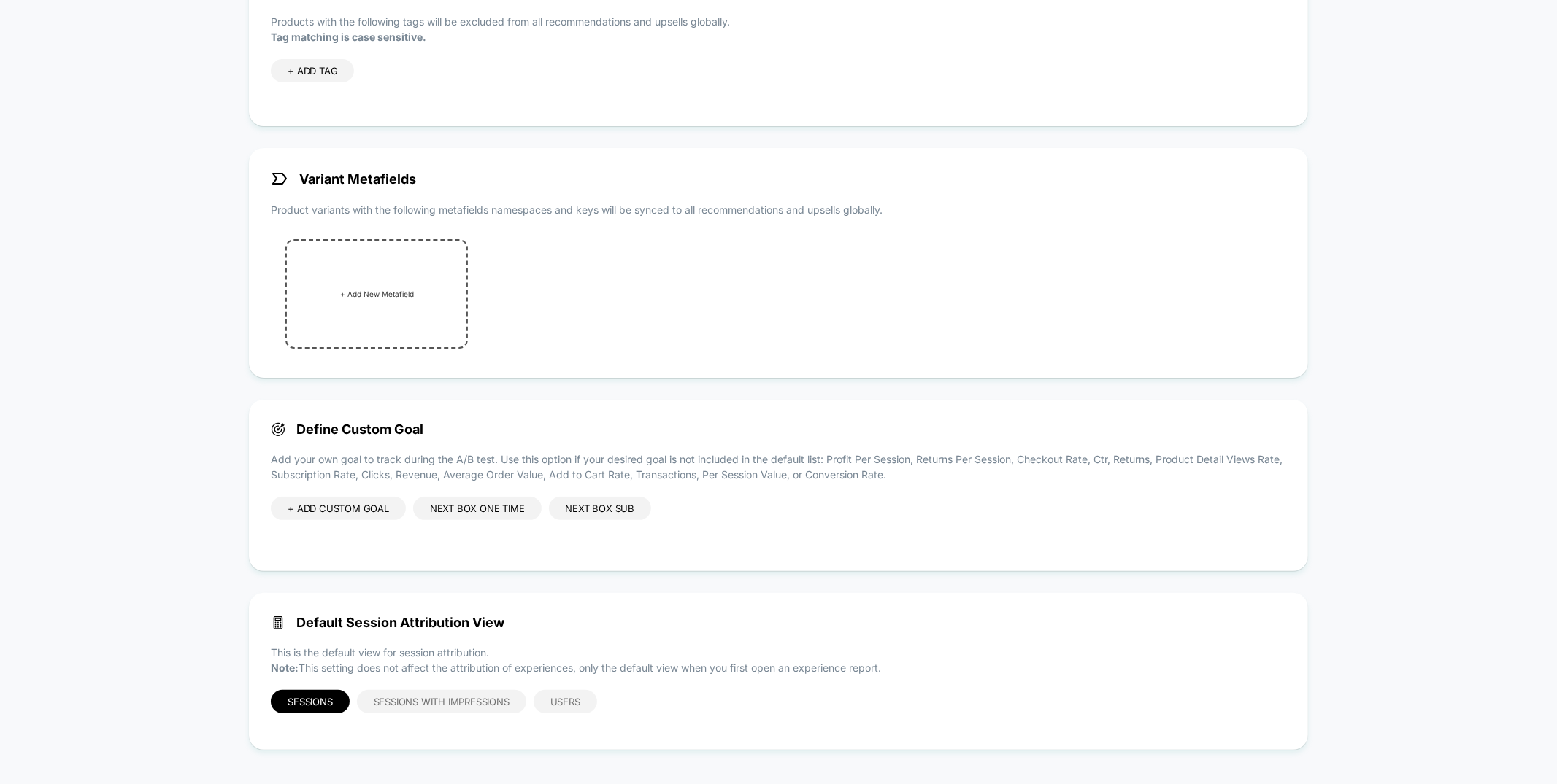
scroll to position [168, 0]
click at [501, 511] on div "Next Box One Time" at bounding box center [477, 506] width 128 height 23
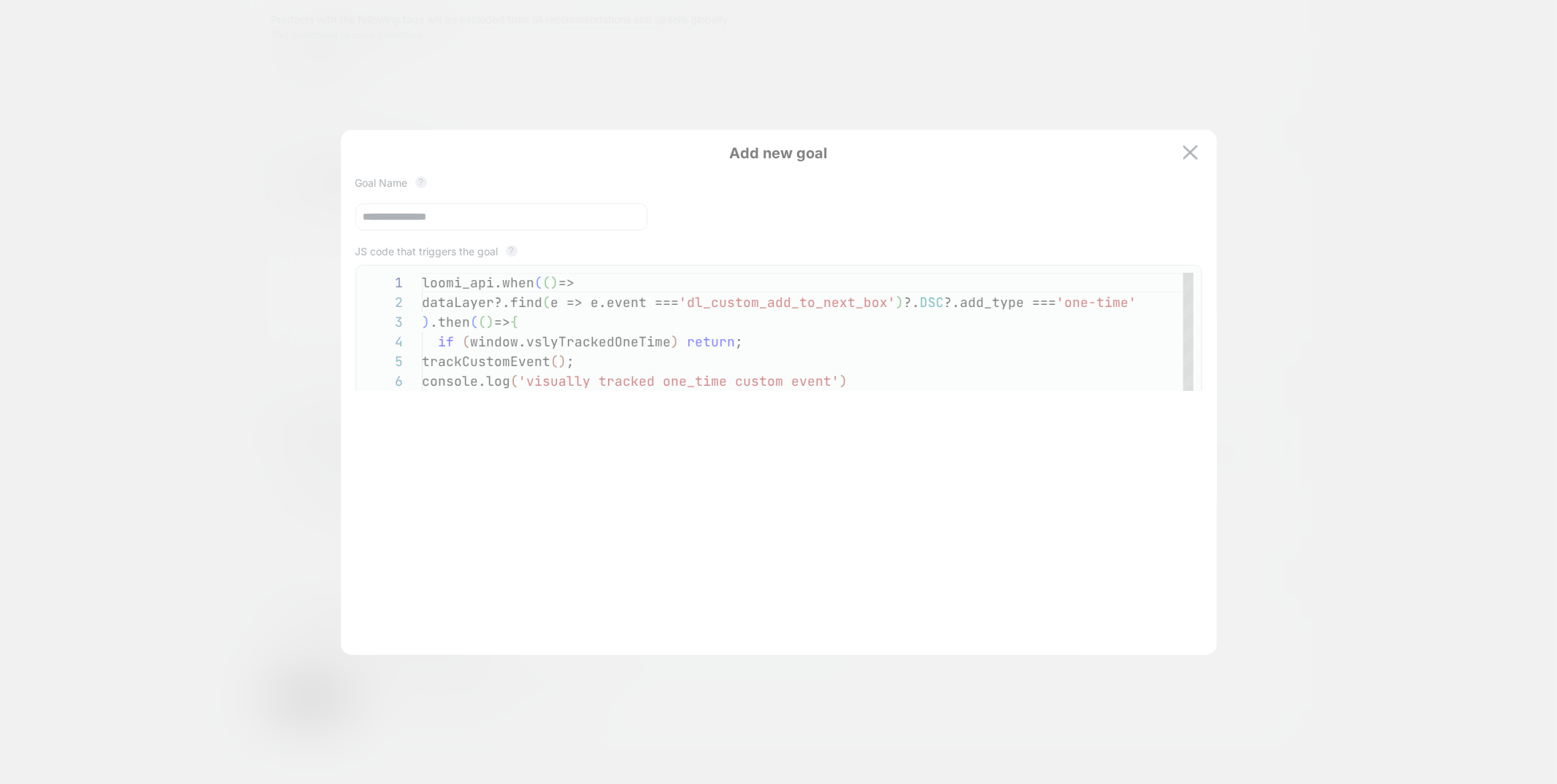
scroll to position [137, 0]
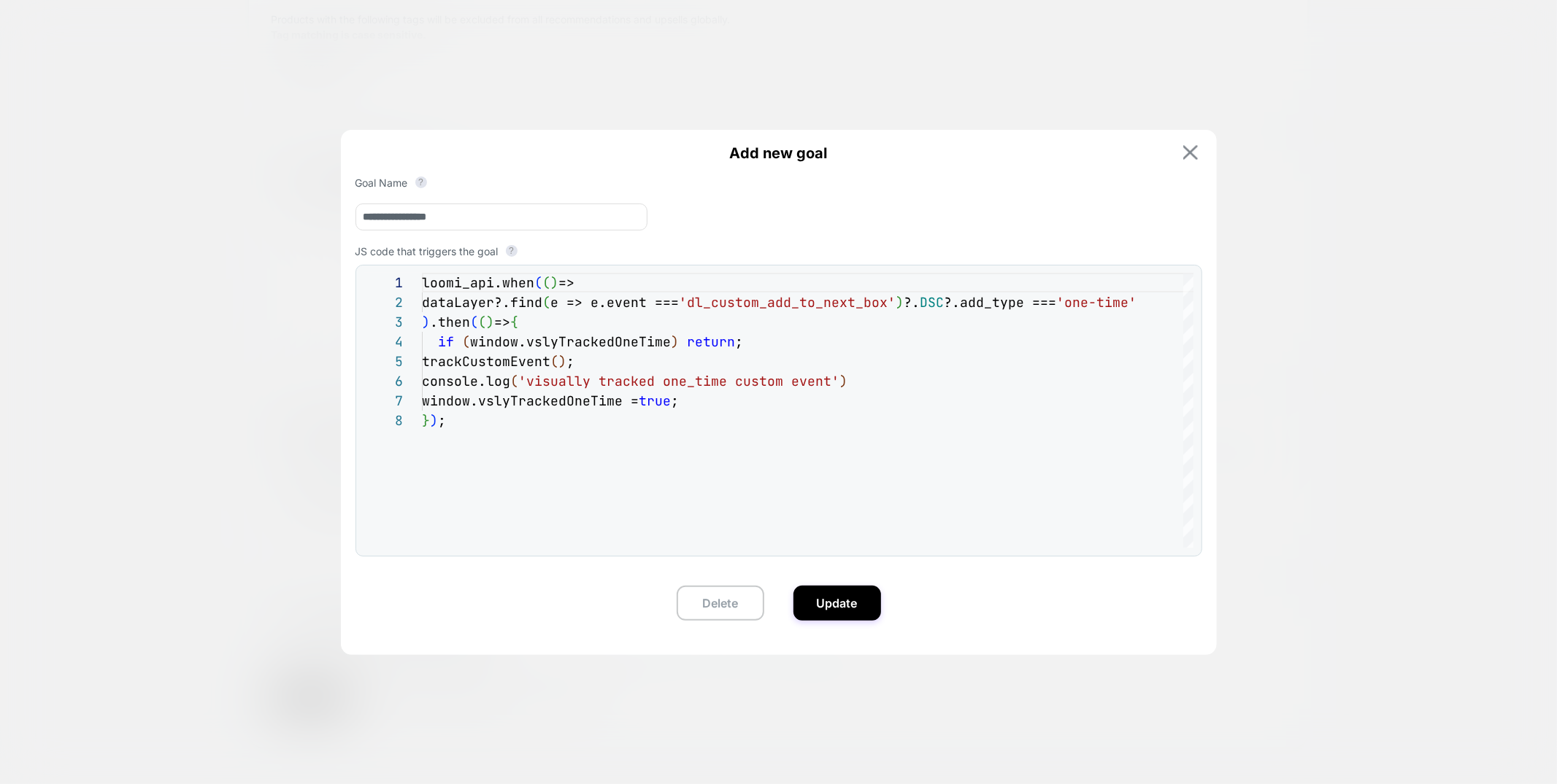
click at [1194, 151] on img at bounding box center [1191, 153] width 15 height 15
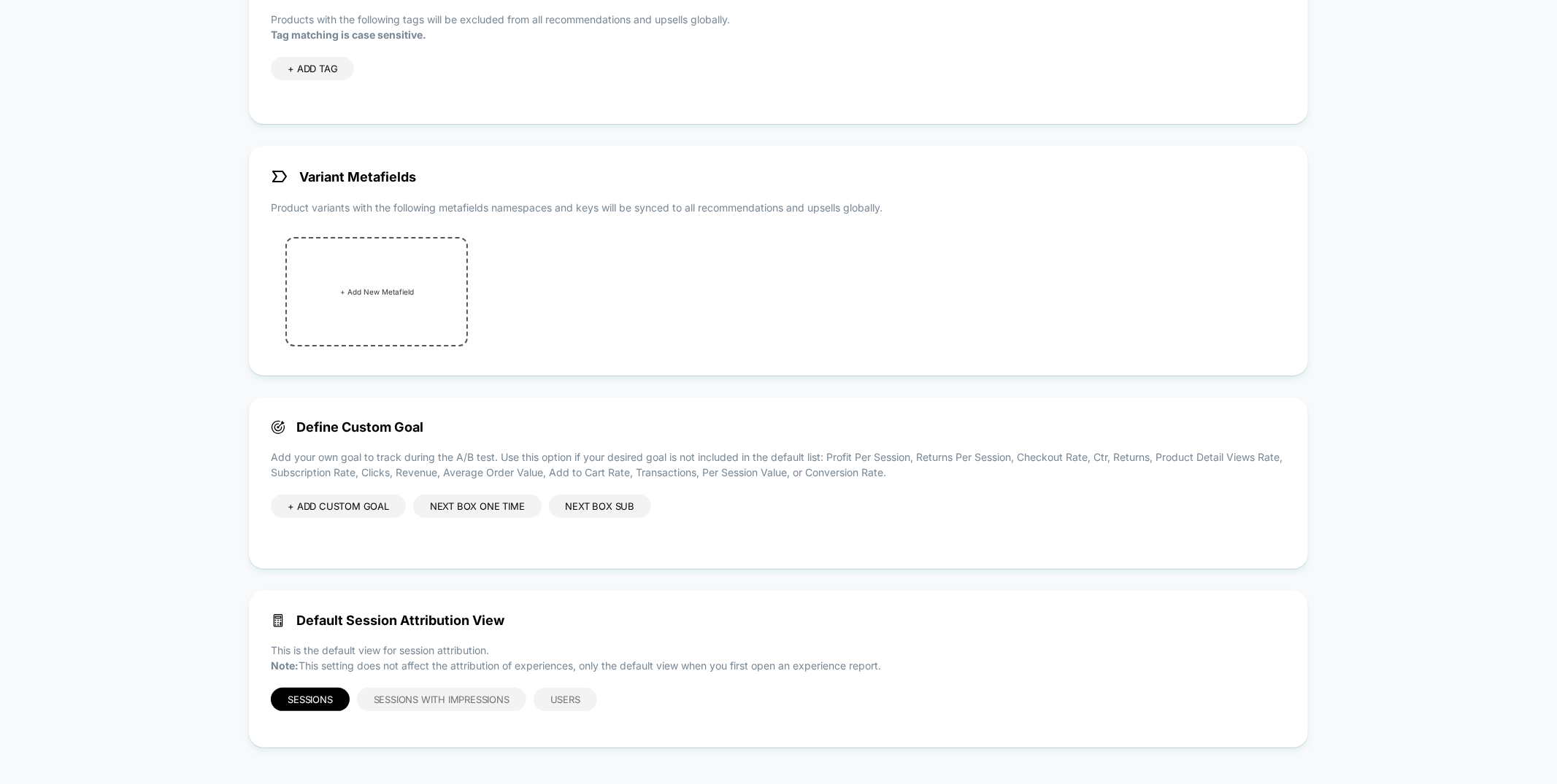
scroll to position [0, 0]
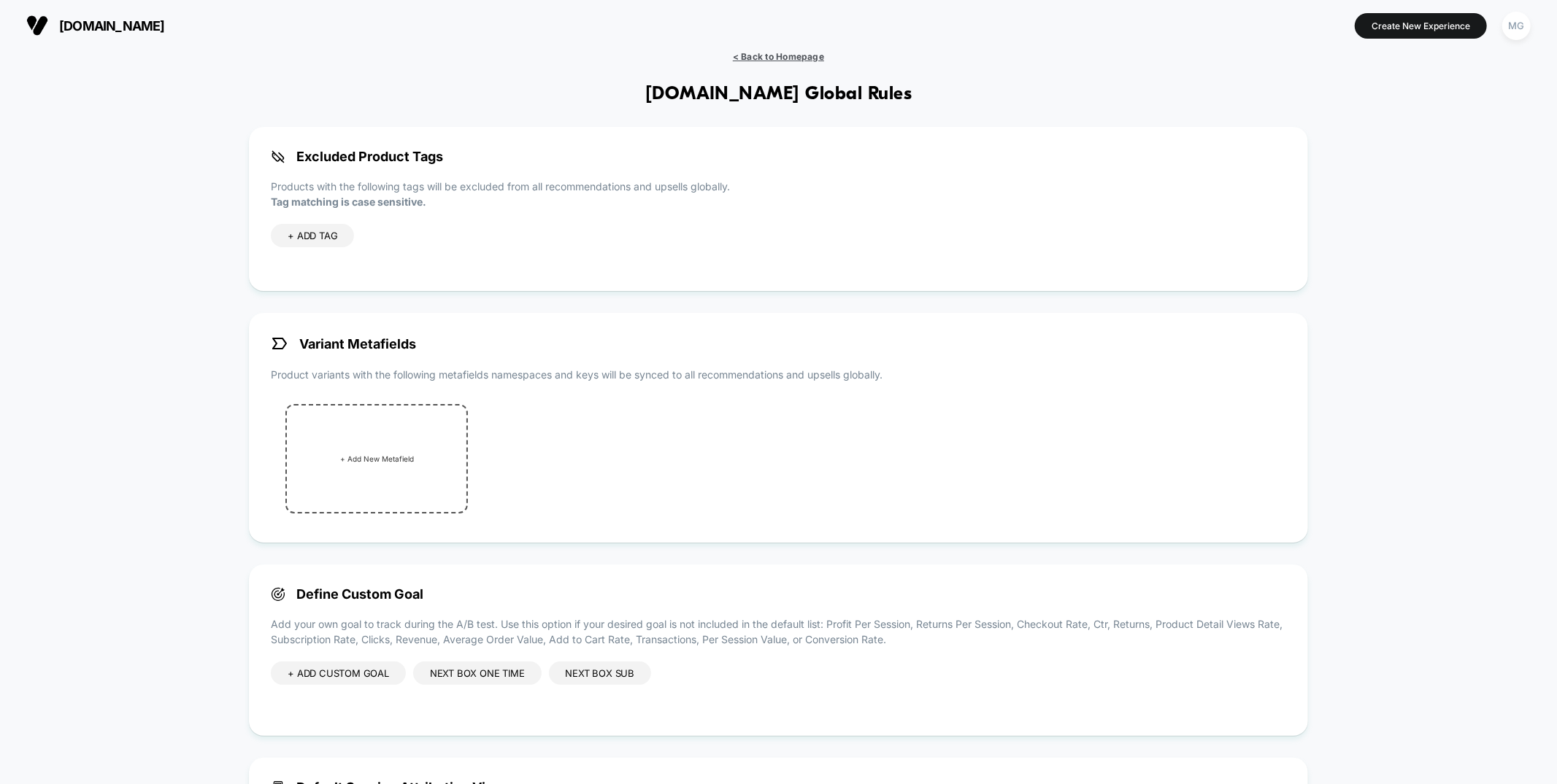
click at [768, 53] on span "< Back to Homepage" at bounding box center [778, 56] width 91 height 11
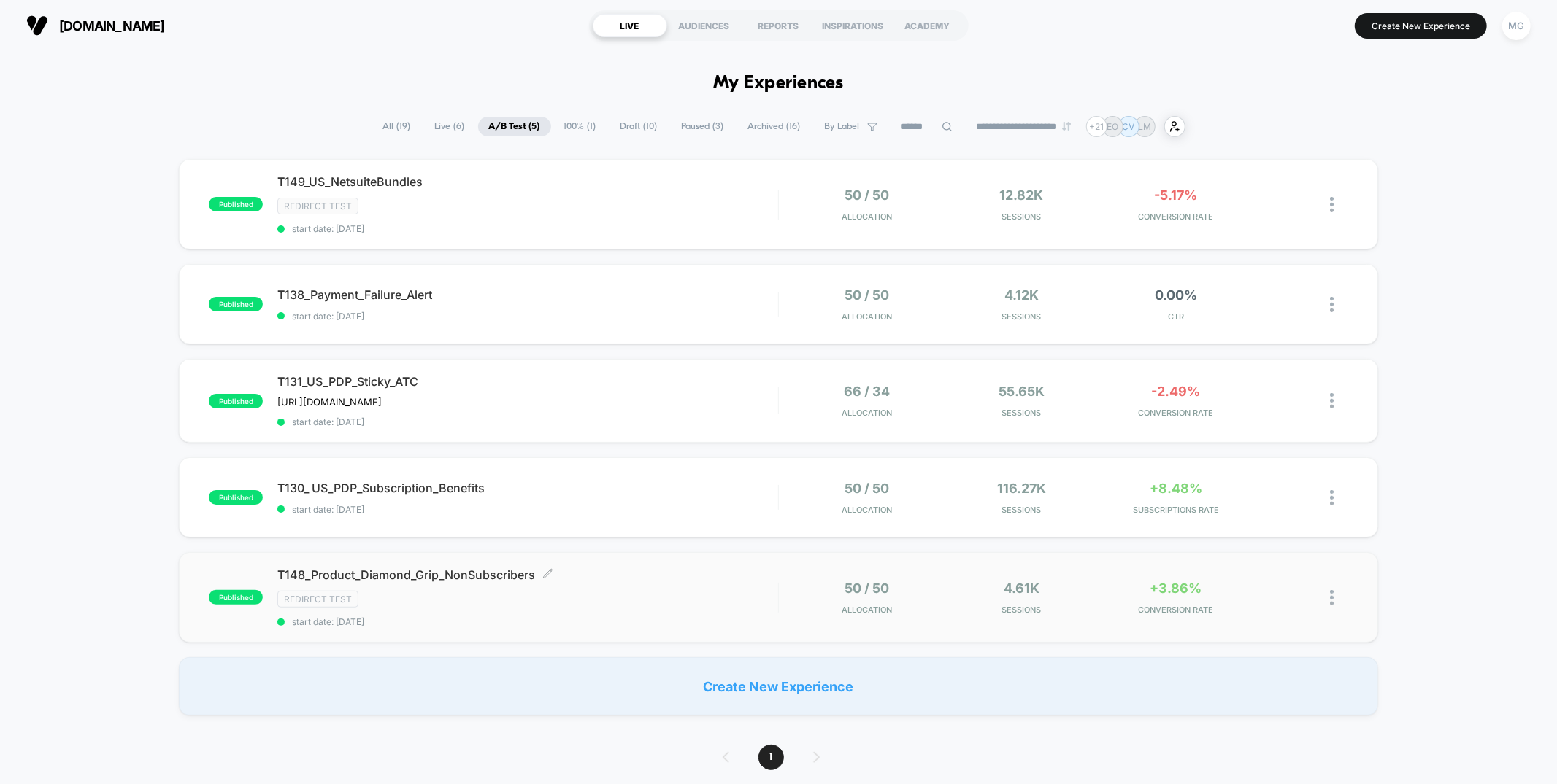
click at [692, 581] on div "T148_Product_Diamond_Grip_NonSubscribers Click to edit experience details Click…" at bounding box center [527, 597] width 500 height 60
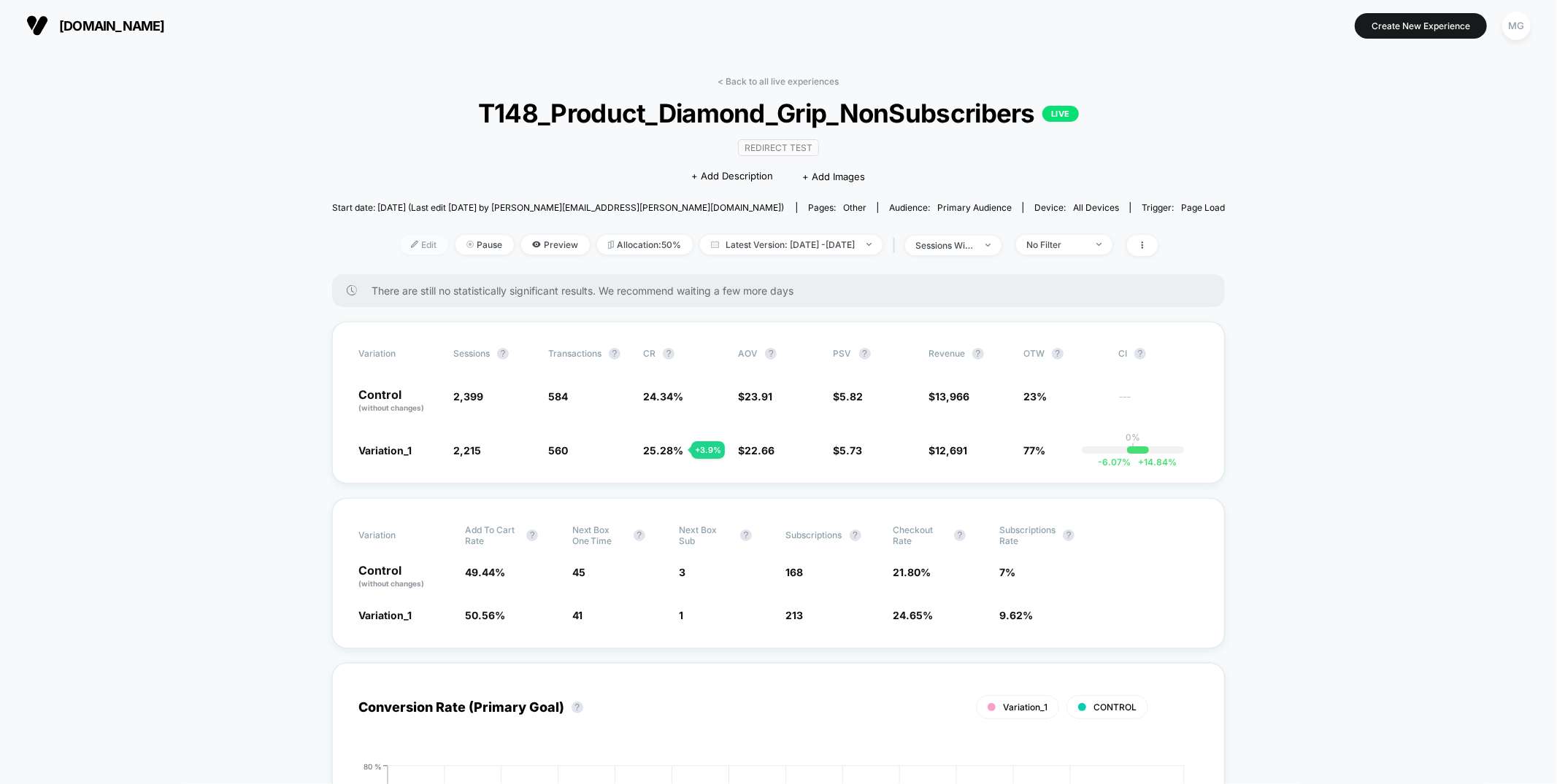
click at [405, 237] on span "Edit" at bounding box center [424, 245] width 48 height 20
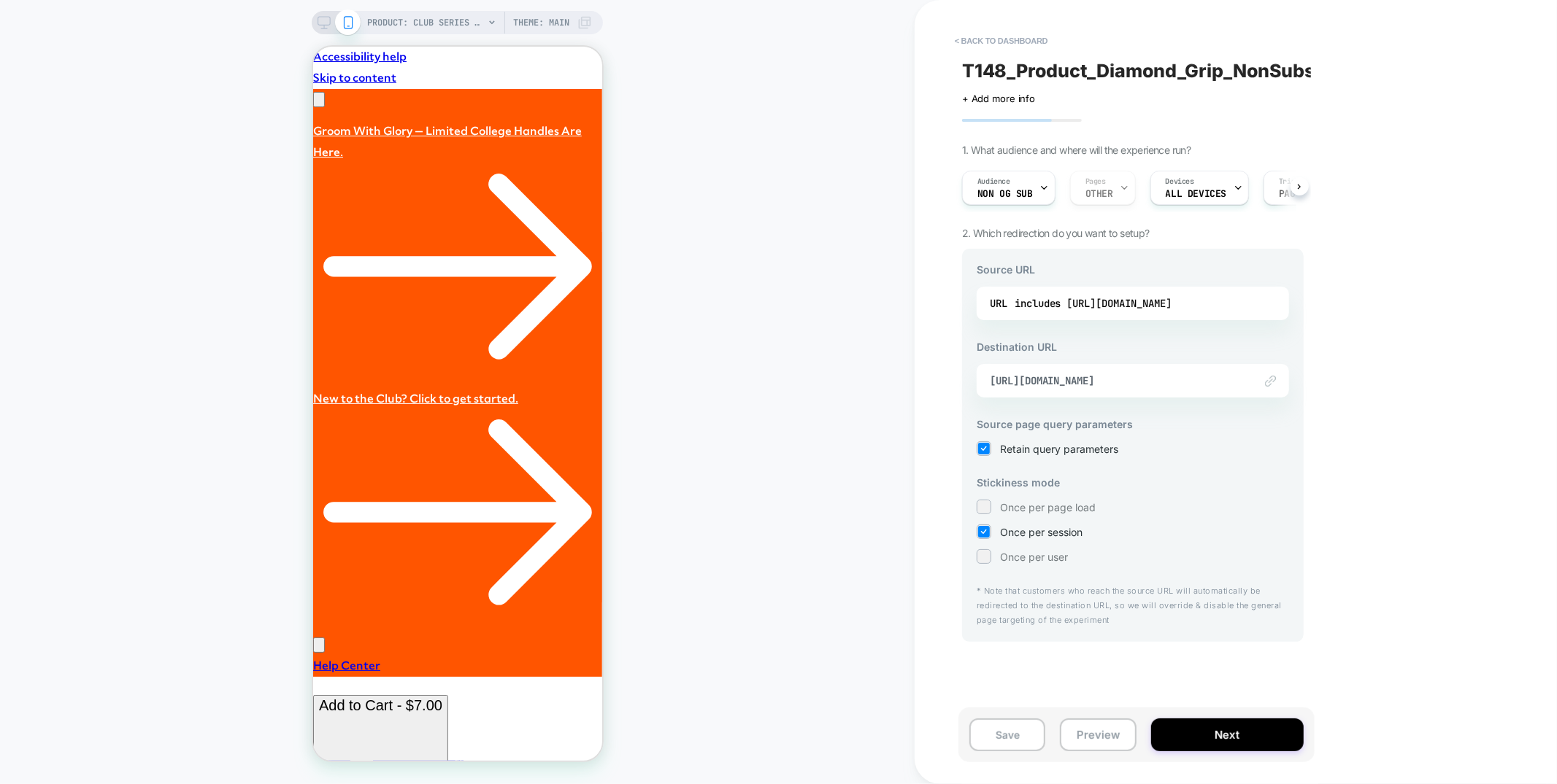
scroll to position [0, 228]
click at [984, 41] on button "< back to dashboard" at bounding box center [1001, 41] width 108 height 23
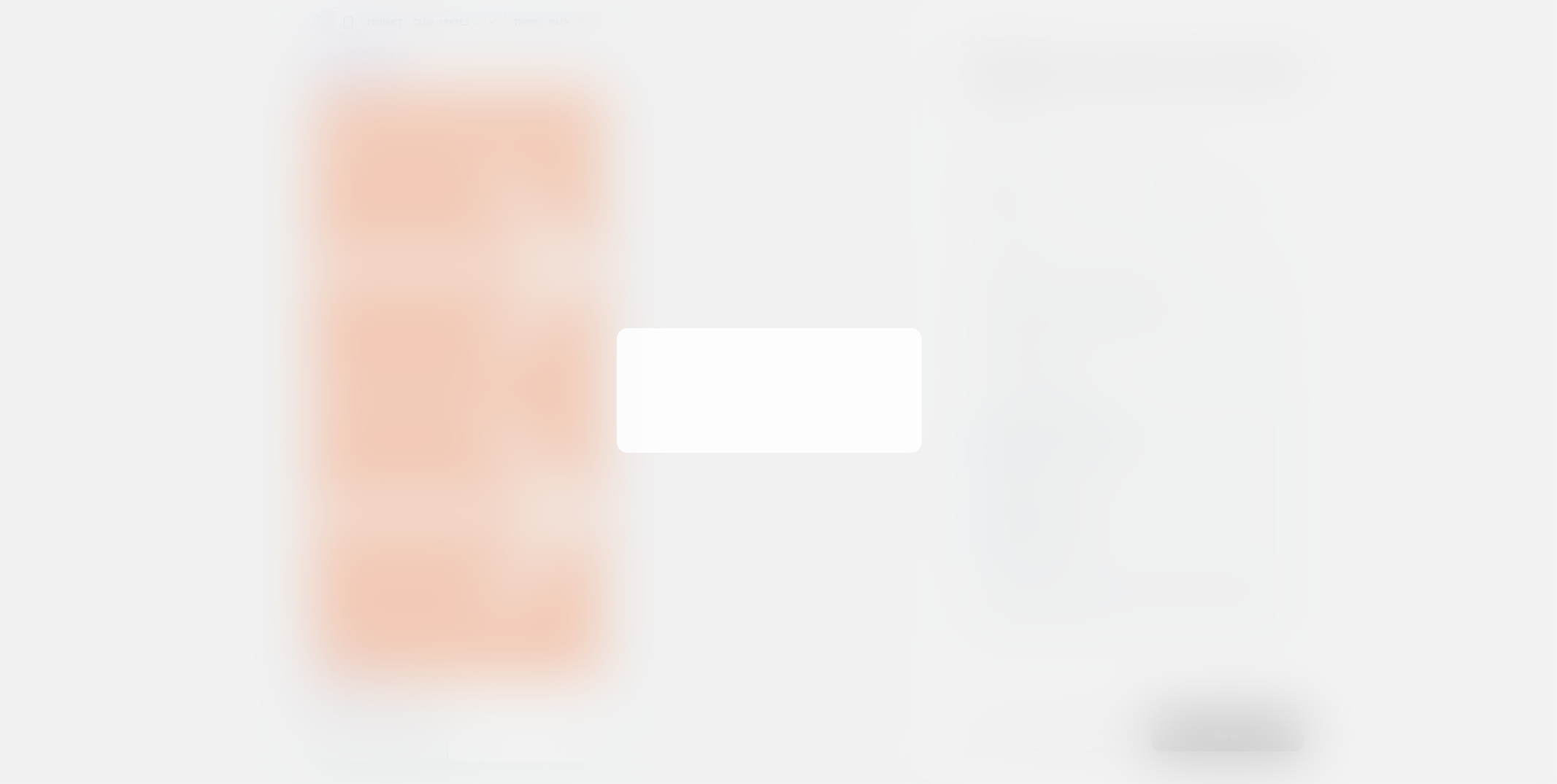
scroll to position [0, 0]
click at [718, 412] on button "Discard Changes" at bounding box center [706, 428] width 132 height 45
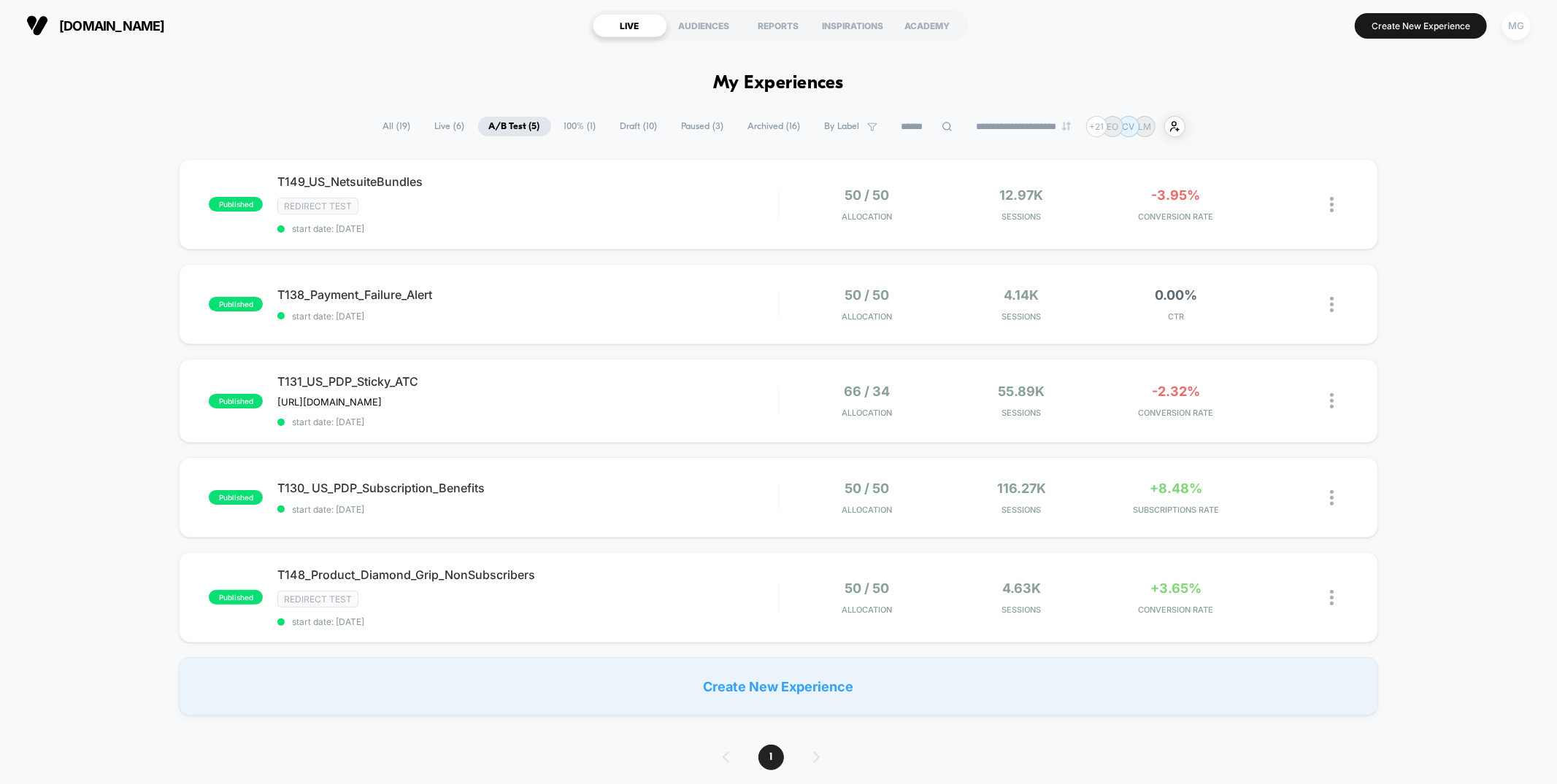
click at [1507, 28] on div "MG" at bounding box center [1516, 26] width 28 height 28
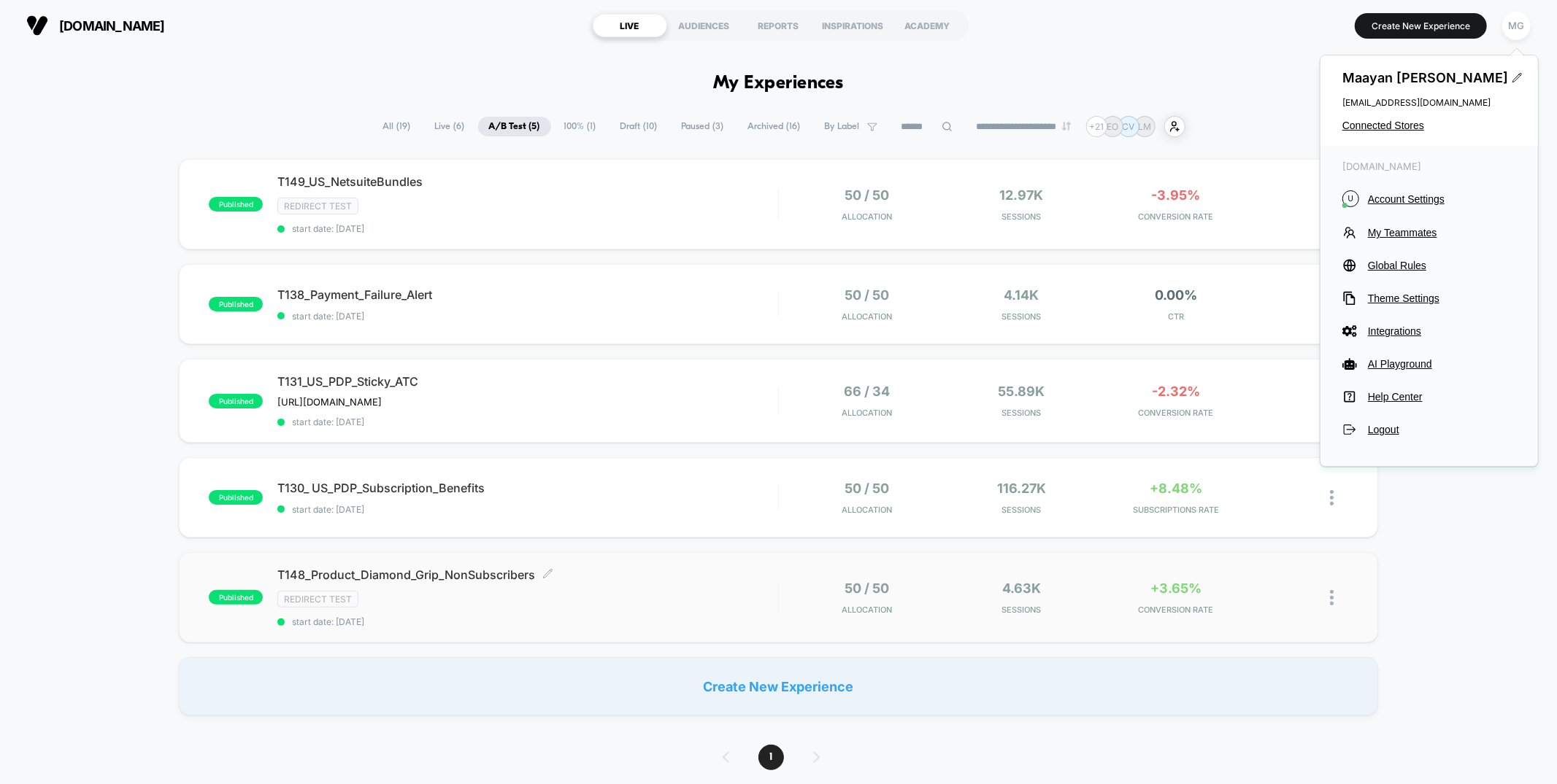
click at [586, 591] on div "Redirect Test" at bounding box center [527, 600] width 500 height 17
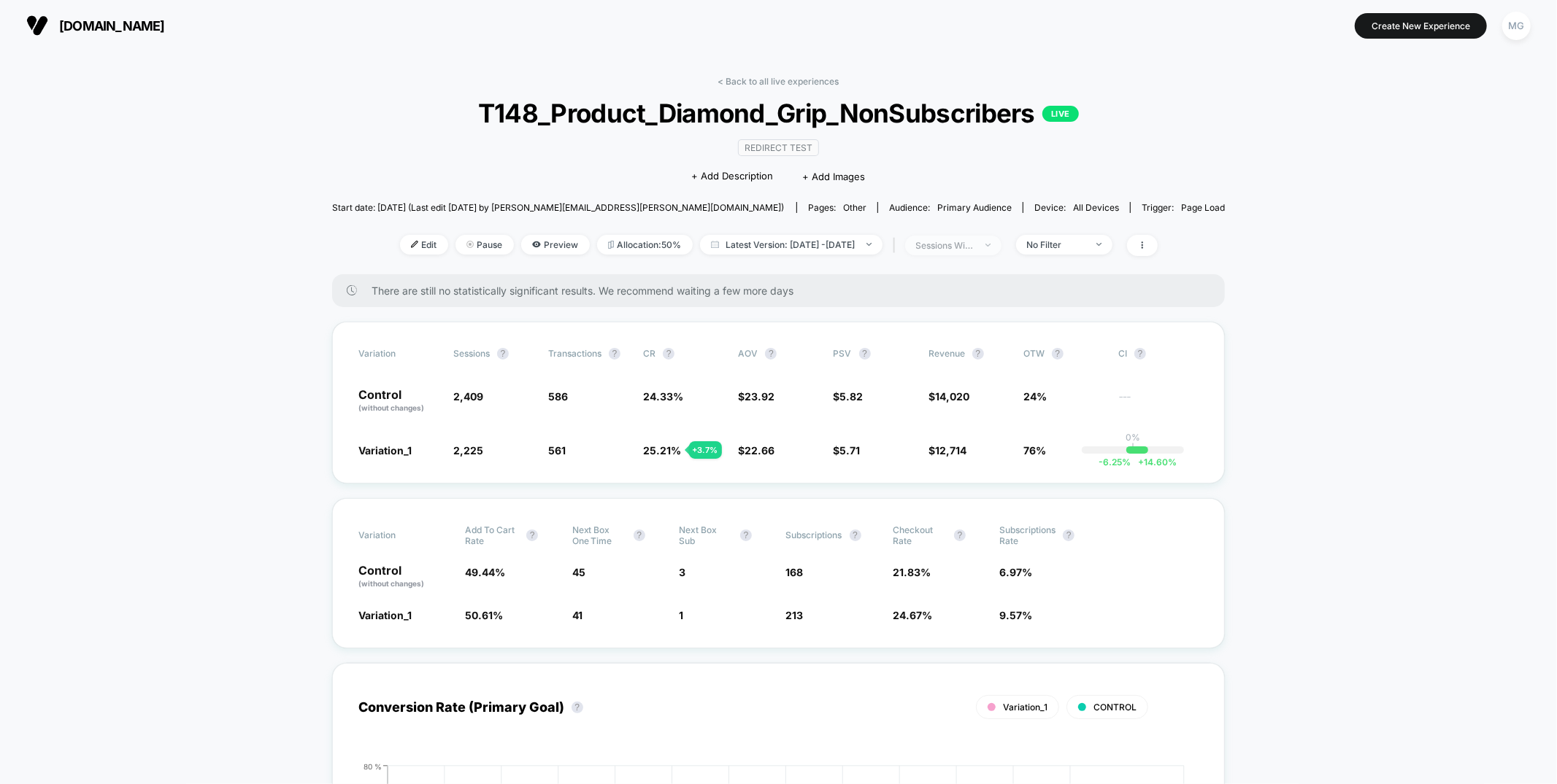
click at [975, 245] on div "sessions with impression" at bounding box center [945, 245] width 59 height 11
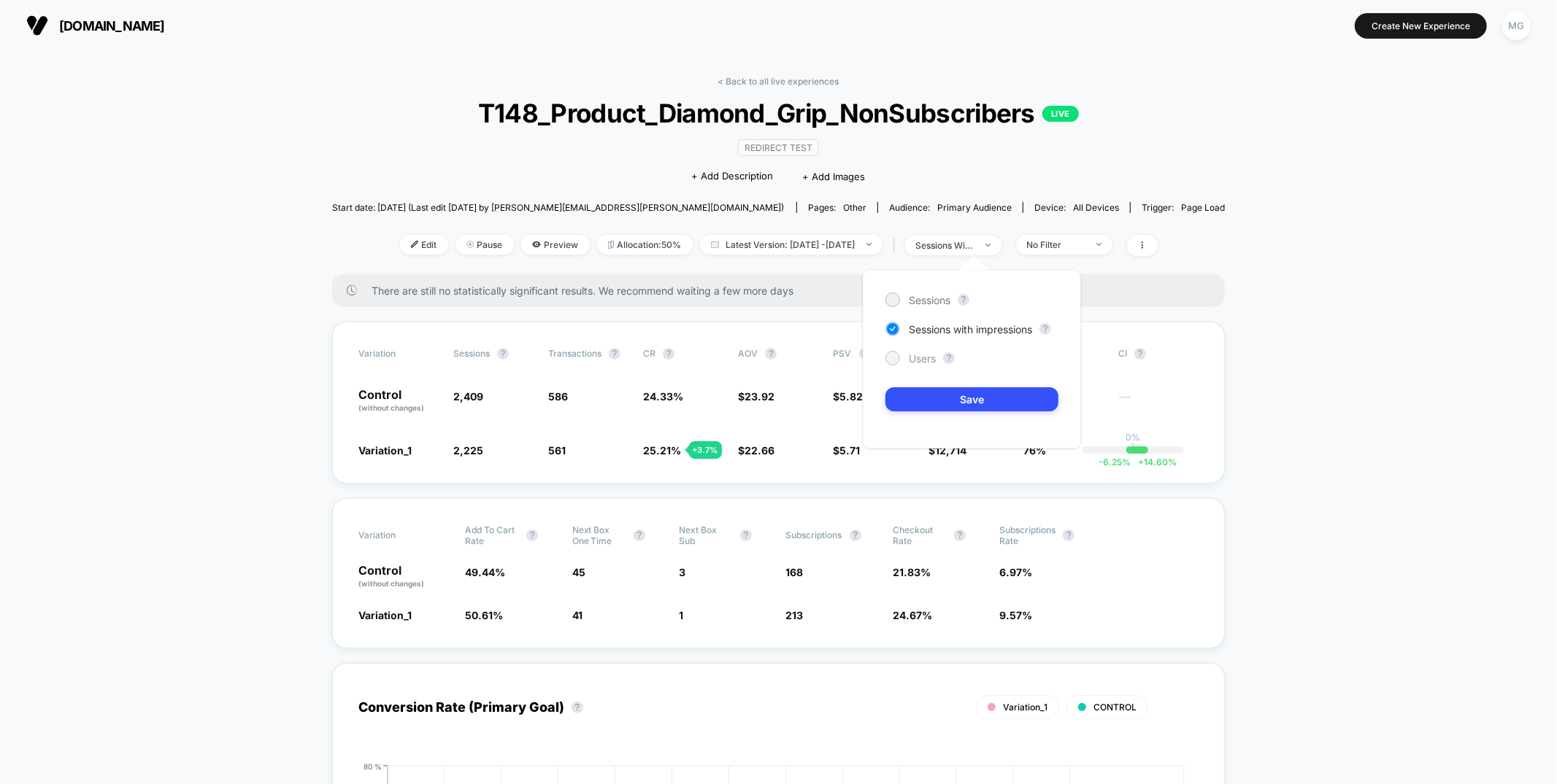
click at [927, 352] on span "Users" at bounding box center [922, 358] width 27 height 12
drag, startPoint x: 925, startPoint y: 394, endPoint x: 888, endPoint y: 412, distance: 41.1
click at [925, 392] on button "Save" at bounding box center [971, 399] width 173 height 24
